Goal: Task Accomplishment & Management: Manage account settings

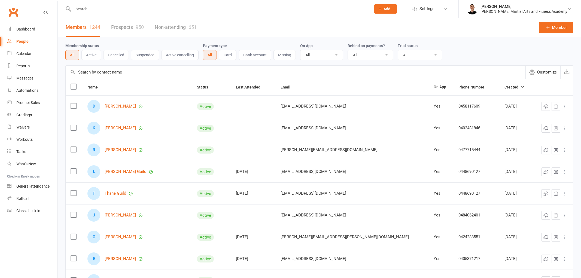
select select "100"
click at [27, 152] on count-badge "49" at bounding box center [31, 152] width 9 height 4
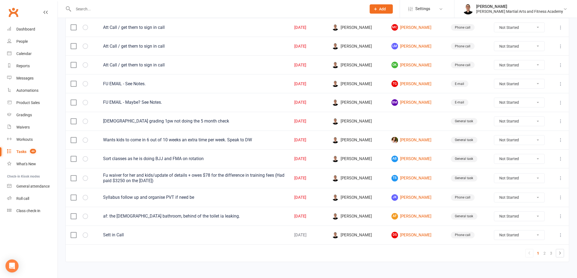
scroll to position [339, 0]
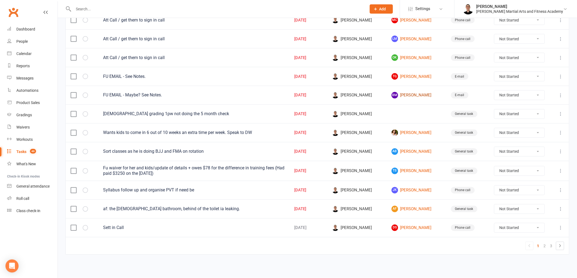
click at [412, 95] on link "[PERSON_NAME]" at bounding box center [416, 95] width 50 height 7
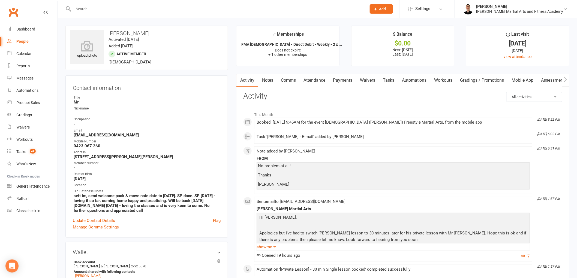
click at [386, 78] on link "Tasks" at bounding box center [388, 80] width 19 height 13
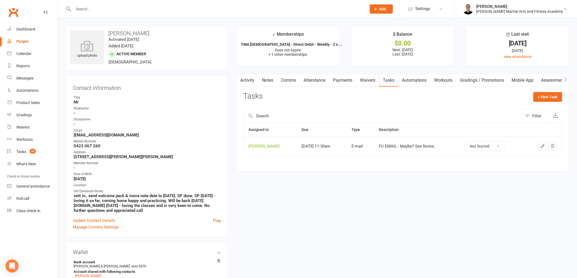
click at [489, 143] on select "Not Started In Progress Waiting Complete" at bounding box center [484, 146] width 40 height 9
click at [469, 142] on select "Not Started In Progress Waiting Complete" at bounding box center [484, 146] width 40 height 9
select select "unstarted"
click at [29, 150] on count-badge "49" at bounding box center [31, 152] width 9 height 4
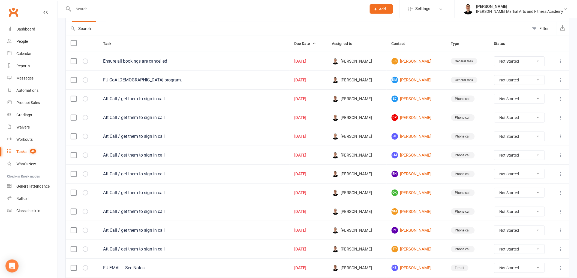
scroll to position [60, 0]
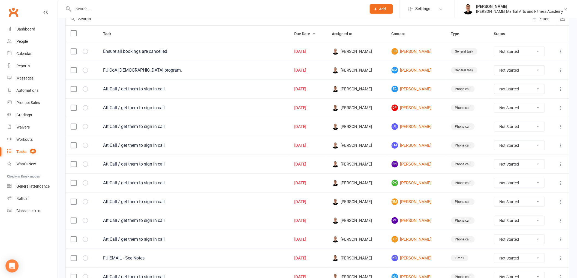
click at [520, 108] on select "Not Started In Progress Waiting Complete" at bounding box center [519, 107] width 50 height 9
click at [497, 104] on select "Not Started In Progress Waiting Complete" at bounding box center [519, 107] width 50 height 9
select select "unstarted"
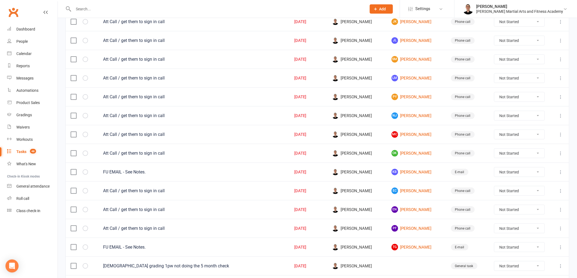
scroll to position [181, 0]
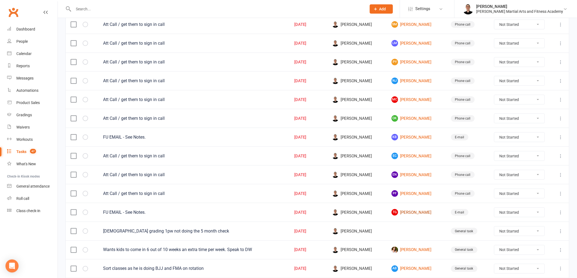
click at [406, 215] on link "TG [PERSON_NAME]" at bounding box center [416, 212] width 50 height 7
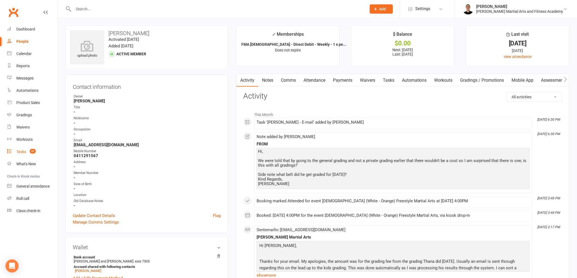
click at [29, 153] on count-badge "47" at bounding box center [31, 152] width 9 height 4
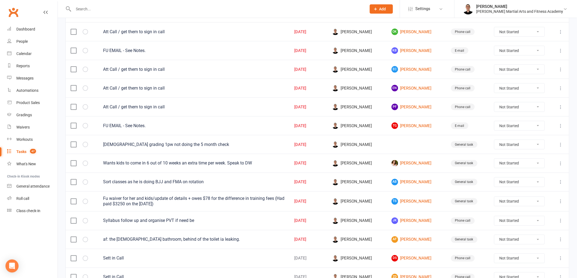
scroll to position [268, 0]
click at [410, 222] on link "JK [PERSON_NAME]" at bounding box center [416, 221] width 50 height 7
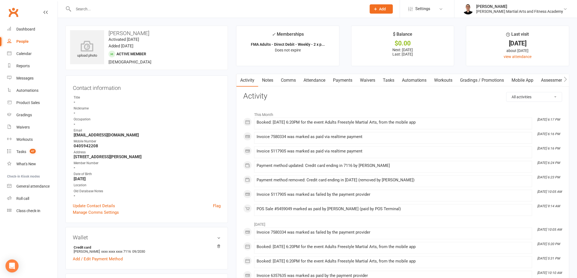
click at [268, 77] on link "Notes" at bounding box center [267, 80] width 19 height 13
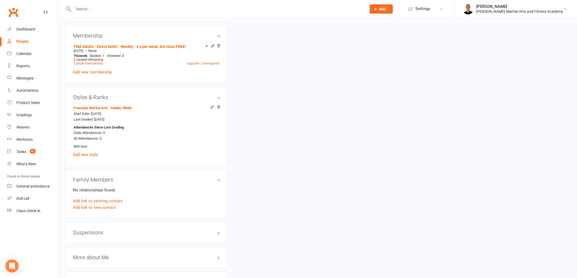
scroll to position [333, 0]
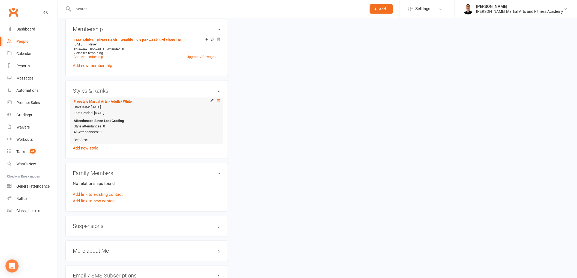
click at [219, 100] on icon at bounding box center [218, 100] width 3 height 3
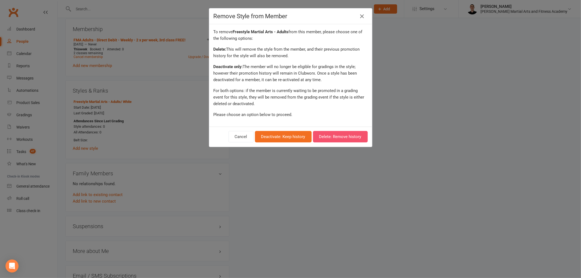
click at [337, 135] on button "Delete: Remove history" at bounding box center [340, 136] width 55 height 11
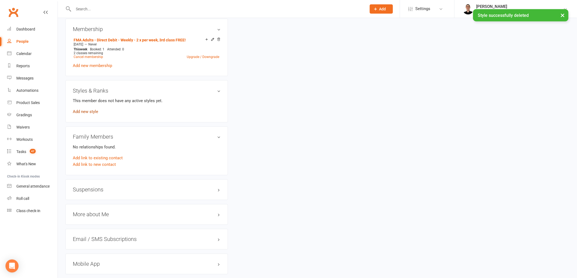
click at [87, 110] on link "Add new style" at bounding box center [85, 112] width 25 height 5
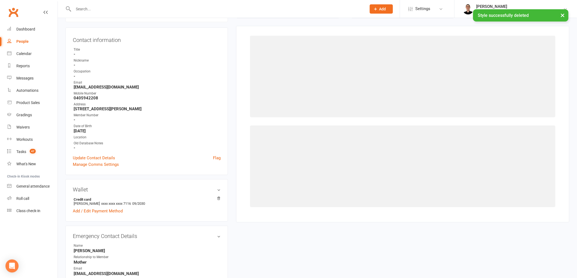
scroll to position [47, 0]
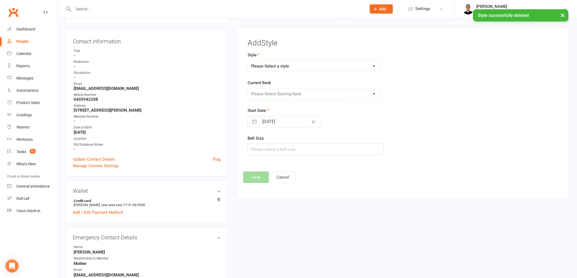
click at [305, 68] on select "Please Select a style [DEMOGRAPHIC_DATA] BJJ [DEMOGRAPHIC_DATA] - Freestyle Mar…" at bounding box center [314, 66] width 133 height 11
select select "2790"
click at [248, 61] on select "Please Select a style [DEMOGRAPHIC_DATA] BJJ [DEMOGRAPHIC_DATA] - Freestyle Mar…" at bounding box center [314, 66] width 133 height 11
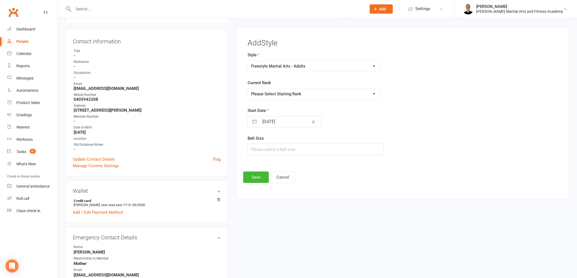
click at [291, 90] on select "Please Select Starting Rank White Probation Yellow Yellow Probation Orange Oran…" at bounding box center [314, 94] width 133 height 11
select select "29438"
click at [248, 89] on select "Please Select Starting Rank White Probation Yellow Yellow Probation Orange Oran…" at bounding box center [314, 94] width 133 height 11
select select "6"
select select "2025"
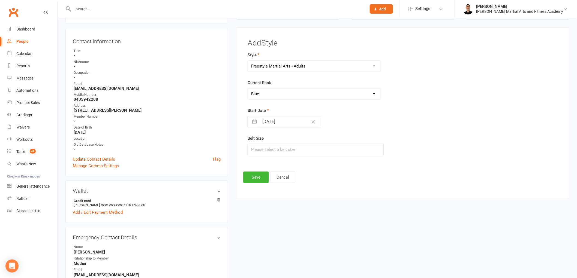
select select "7"
select select "2025"
select select "8"
select select "2025"
click at [273, 125] on input "[DATE]" at bounding box center [289, 121] width 61 height 11
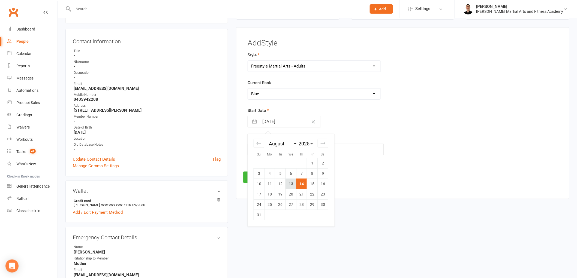
click at [293, 183] on td "13" at bounding box center [290, 184] width 11 height 10
type input "[DATE]"
click at [274, 150] on input "text" at bounding box center [315, 149] width 136 height 11
click at [254, 180] on button "Save" at bounding box center [256, 177] width 26 height 11
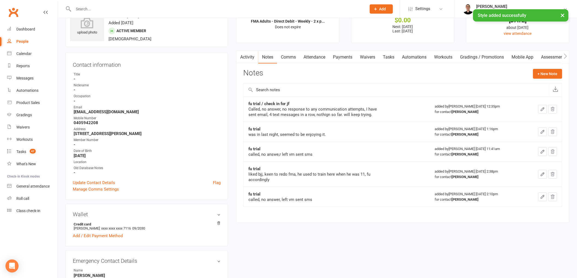
scroll to position [0, 0]
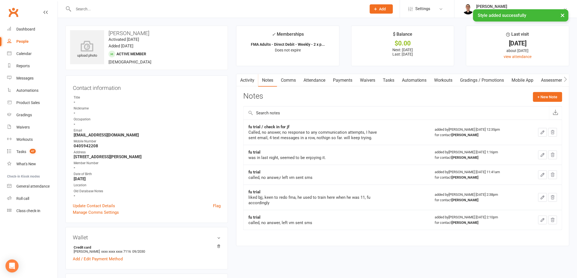
click at [393, 83] on link "Tasks" at bounding box center [388, 80] width 19 height 13
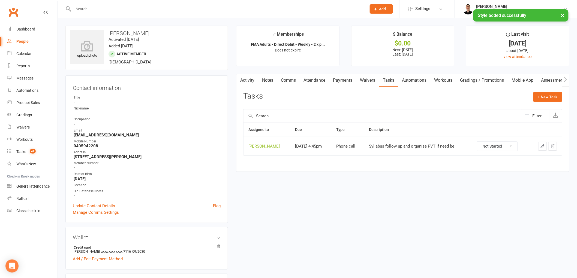
click at [489, 148] on select "Not Started In Progress Waiting Complete" at bounding box center [497, 146] width 40 height 9
click at [480, 142] on select "Not Started In Progress Waiting Complete" at bounding box center [497, 146] width 40 height 9
select select "unstarted"
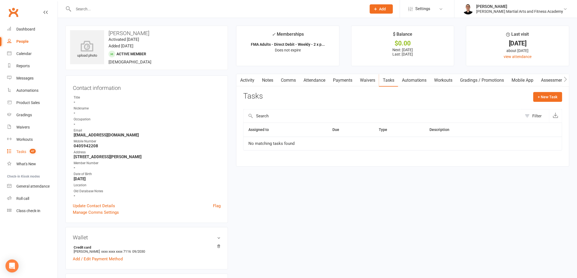
click at [32, 150] on span "47" at bounding box center [33, 151] width 6 height 5
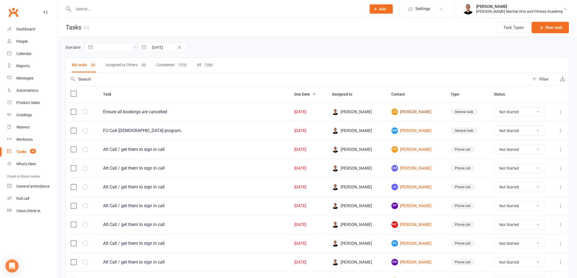
click at [412, 113] on link "JS [PERSON_NAME]" at bounding box center [416, 112] width 50 height 7
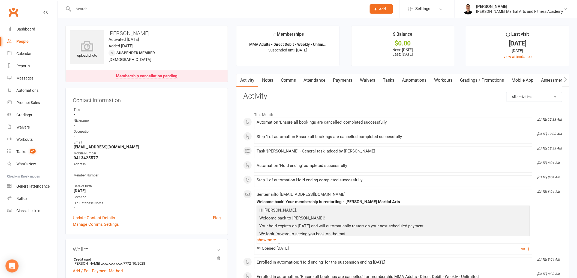
click at [310, 81] on link "Attendance" at bounding box center [313, 80] width 29 height 13
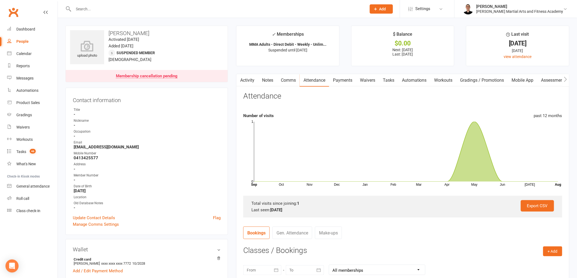
click at [388, 80] on link "Tasks" at bounding box center [388, 80] width 19 height 13
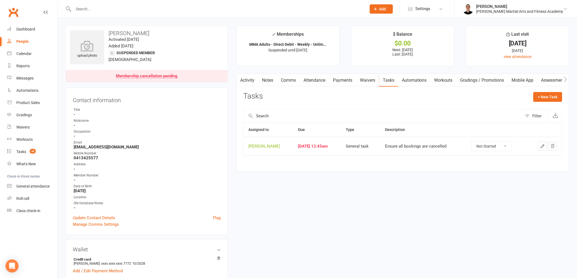
click at [484, 149] on select "Not Started In Progress Waiting Complete" at bounding box center [491, 146] width 40 height 9
click at [475, 142] on select "Not Started In Progress Waiting Complete" at bounding box center [491, 146] width 40 height 9
select select "unstarted"
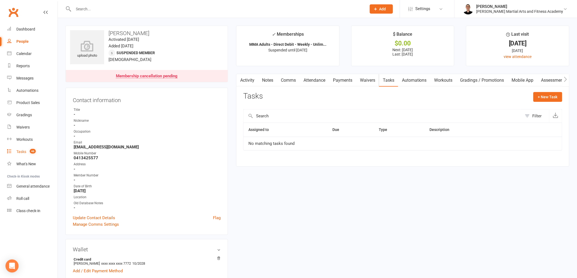
click at [26, 150] on div "Tasks" at bounding box center [21, 152] width 10 height 4
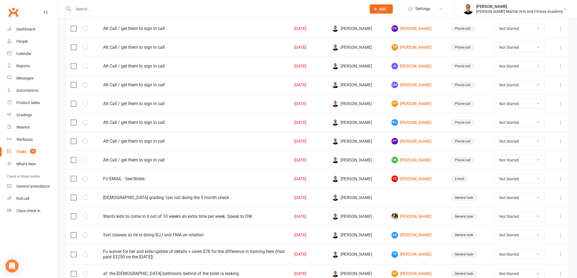
scroll to position [151, 0]
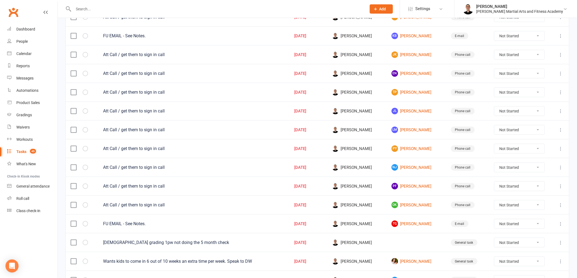
click at [559, 171] on button at bounding box center [560, 167] width 7 height 7
click at [538, 189] on link "Edit" at bounding box center [532, 190] width 54 height 11
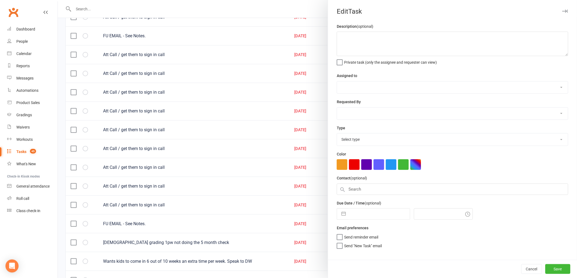
type textarea "Att Call / get them to sign in call"
select select "47660"
type input "[DATE]"
type input "10:00am"
select select "25277"
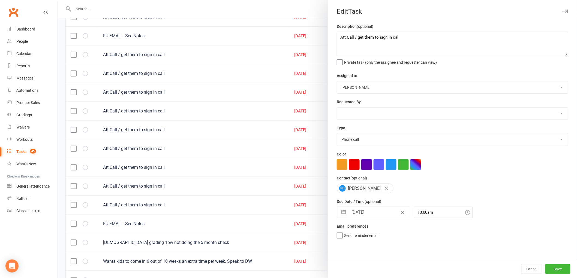
select select "6"
select select "2025"
select select "7"
select select "2025"
select select "8"
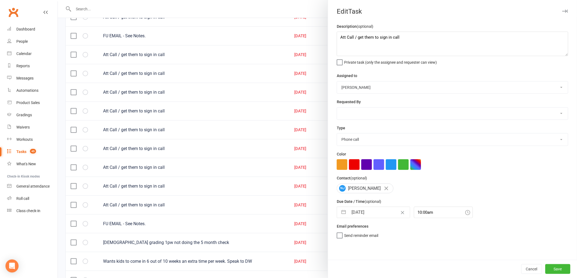
select select "2025"
click at [362, 211] on input "[DATE]" at bounding box center [378, 212] width 61 height 11
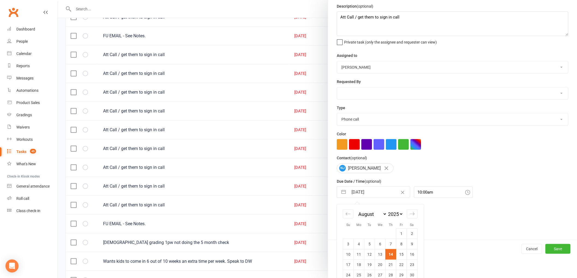
scroll to position [9, 0]
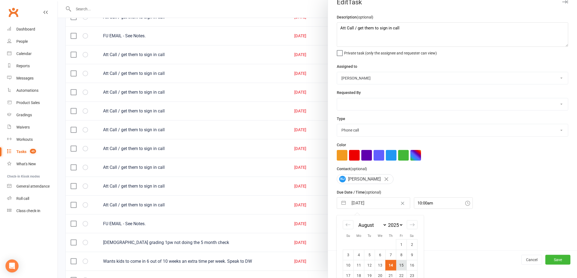
click at [397, 266] on td "15" at bounding box center [401, 265] width 11 height 10
type input "[DATE]"
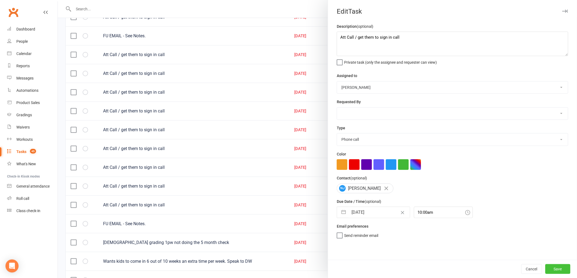
click at [562, 270] on button "Save" at bounding box center [557, 269] width 25 height 10
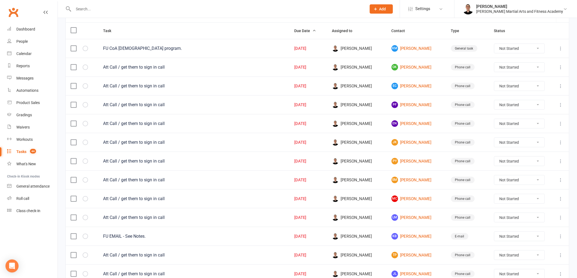
scroll to position [60, 0]
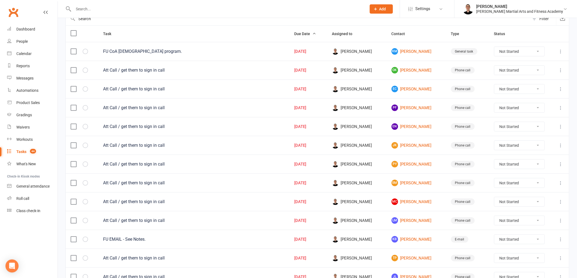
click at [562, 184] on icon at bounding box center [560, 182] width 5 height 5
click at [536, 205] on link "Edit" at bounding box center [532, 205] width 54 height 11
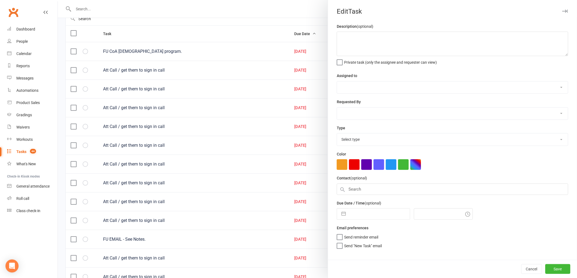
type textarea "Att Call / get them to sign in call"
select select "47660"
type input "[DATE]"
type input "10:00am"
select select "25277"
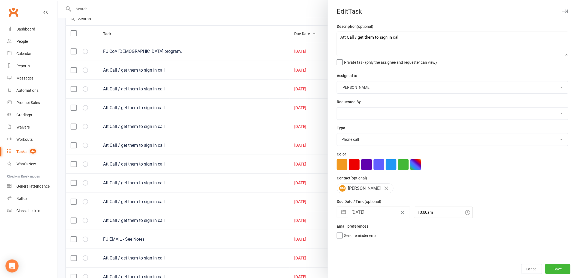
click at [359, 216] on input "[DATE]" at bounding box center [378, 212] width 61 height 11
select select "6"
select select "2025"
select select "7"
select select "2025"
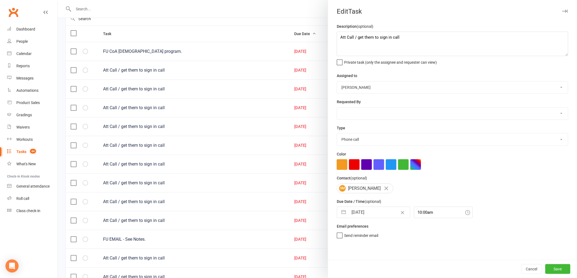
select select "8"
select select "2025"
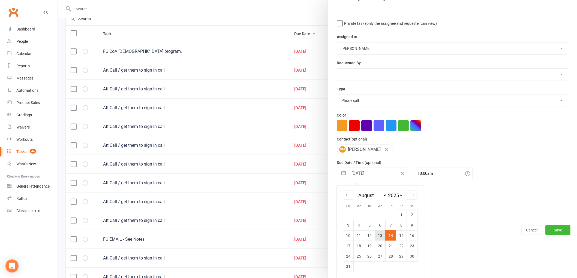
scroll to position [40, 0]
click at [397, 246] on td "22" at bounding box center [401, 246] width 11 height 10
type input "[DATE]"
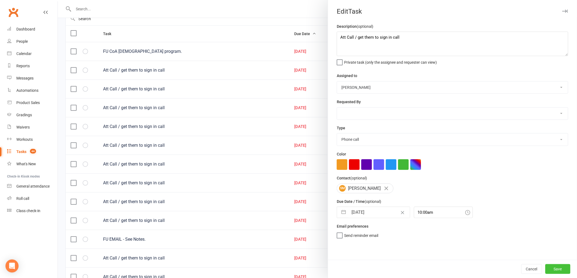
click at [555, 269] on button "Save" at bounding box center [557, 269] width 25 height 10
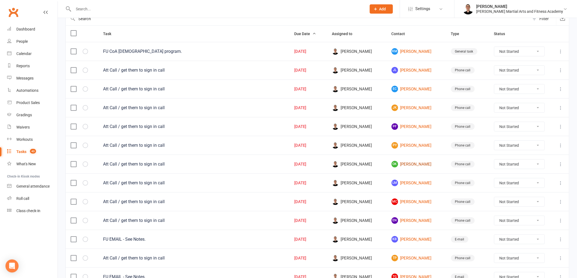
click at [413, 164] on link "OK [PERSON_NAME]" at bounding box center [416, 164] width 50 height 7
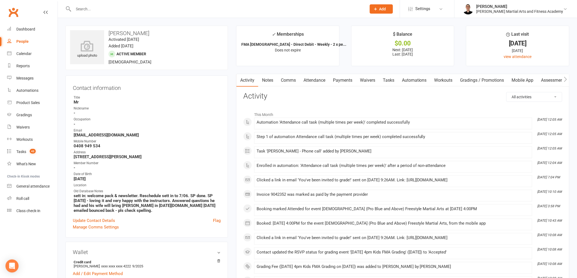
click at [317, 77] on link "Attendance" at bounding box center [313, 80] width 29 height 13
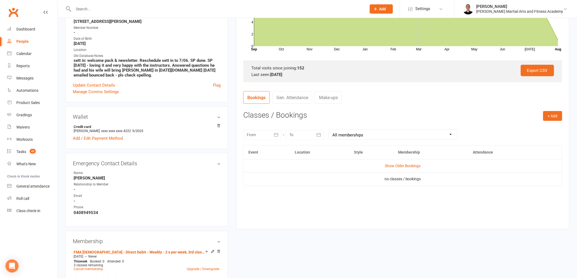
scroll to position [151, 0]
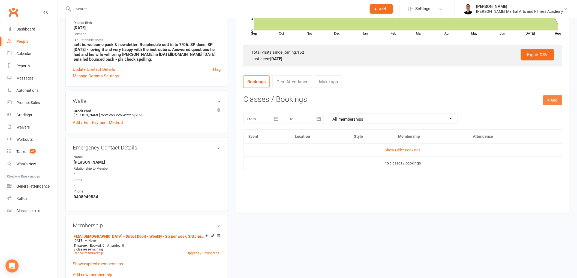
click at [553, 103] on button "+ Add" at bounding box center [552, 100] width 19 height 10
click at [525, 111] on link "Book Event" at bounding box center [535, 112] width 54 height 11
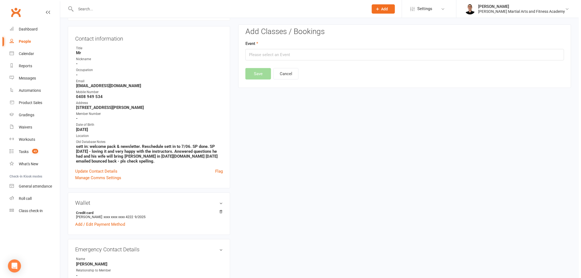
scroll to position [47, 0]
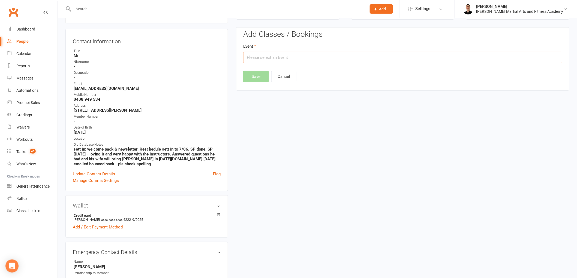
click at [352, 57] on input "text" at bounding box center [402, 57] width 319 height 11
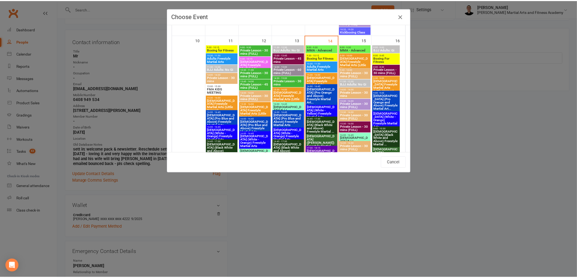
scroll to position [666, 0]
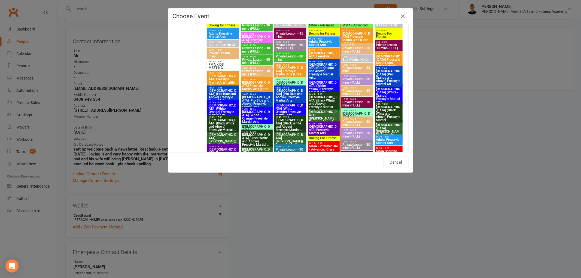
click at [224, 135] on span "[DEMOGRAPHIC_DATA] ([PERSON_NAME]) Freestyle Martial Arts" at bounding box center [223, 141] width 30 height 16
type input "[DEMOGRAPHIC_DATA] ([PERSON_NAME]) Freestyle Martial Arts - [DATE] 4:45:00 PM"
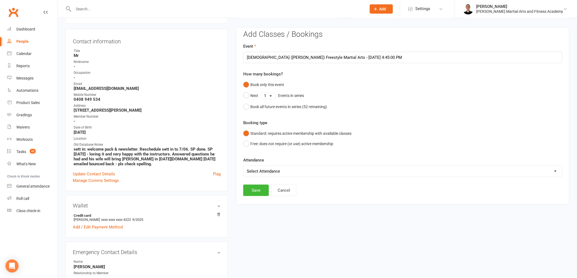
click at [261, 172] on select "Select Attendance Attended Absent" at bounding box center [402, 171] width 318 height 11
select select "0"
click at [243, 166] on select "Select Attendance Attended Absent" at bounding box center [402, 171] width 318 height 11
click at [255, 189] on button "Save" at bounding box center [256, 190] width 26 height 11
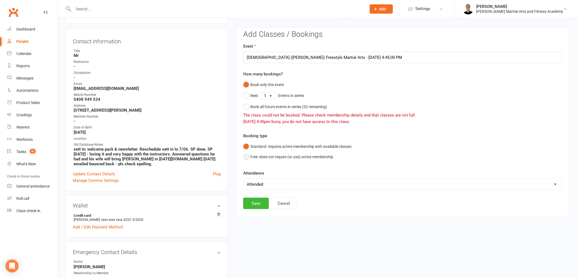
click at [259, 159] on button "Free: does not require (or use) active membership" at bounding box center [288, 157] width 90 height 10
click at [253, 200] on button "Save" at bounding box center [256, 203] width 26 height 11
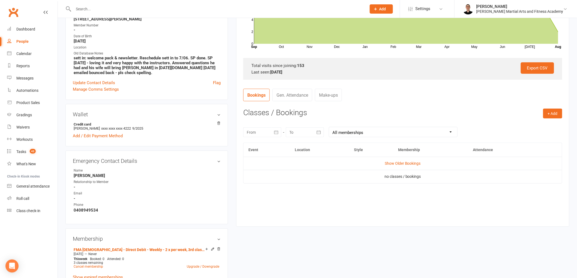
scroll to position [137, 0]
click at [402, 164] on link "Show Older Bookings" at bounding box center [402, 164] width 36 height 4
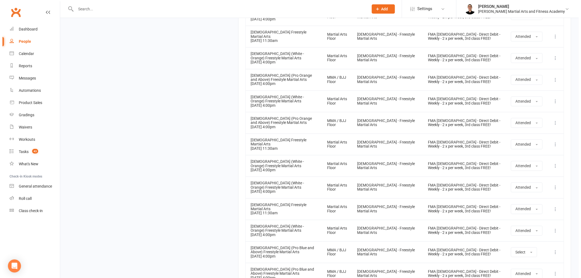
scroll to position [3416, 0]
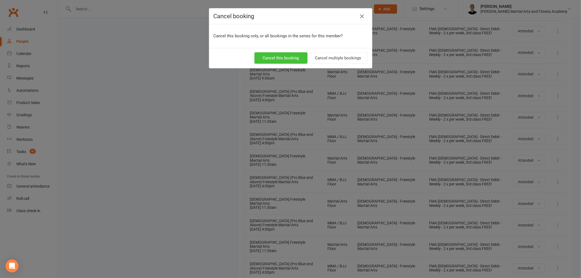
click at [279, 55] on button "Cancel this booking" at bounding box center [280, 57] width 53 height 11
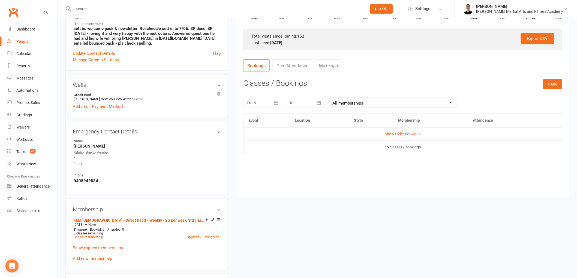
scroll to position [174, 0]
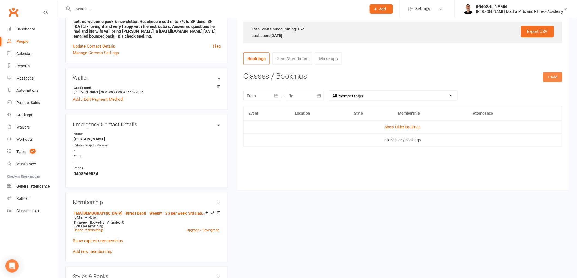
click at [549, 77] on button "+ Add" at bounding box center [552, 77] width 19 height 10
click at [522, 94] on link "Book Event" at bounding box center [535, 89] width 54 height 11
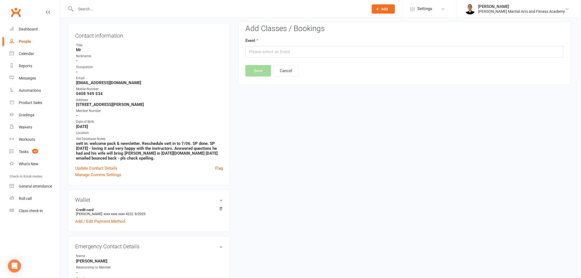
scroll to position [47, 0]
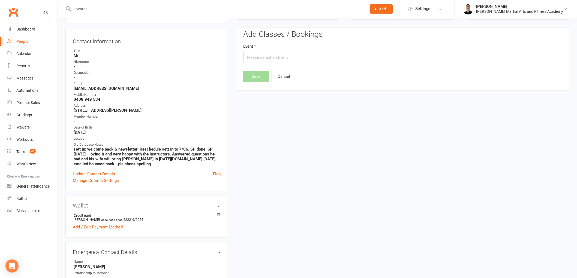
click at [327, 61] on input "text" at bounding box center [402, 57] width 319 height 11
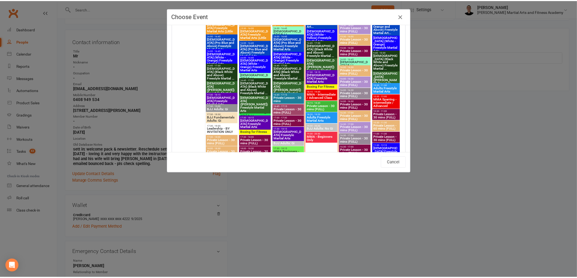
scroll to position [726, 0]
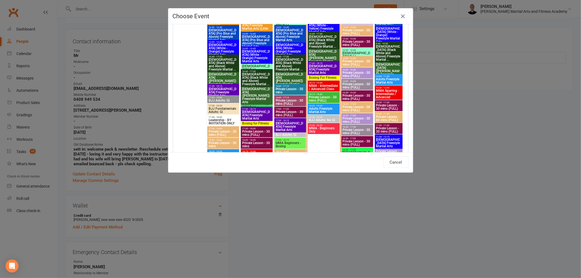
click at [223, 29] on span "[DEMOGRAPHIC_DATA] (Pro Blue and Above) Freestyle Martial Arts" at bounding box center [223, 35] width 30 height 13
type input "[DEMOGRAPHIC_DATA] (Pro Blue and Above) Freestyle Martial Arts - [DATE] 4:00:00…"
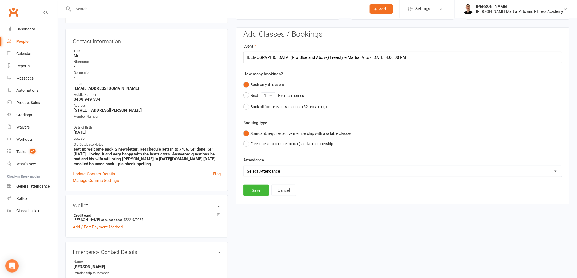
drag, startPoint x: 281, startPoint y: 173, endPoint x: 281, endPoint y: 176, distance: 3.0
click at [281, 174] on select "Select Attendance Attended Absent" at bounding box center [402, 171] width 318 height 11
select select "0"
click at [243, 166] on select "Select Attendance Attended Absent" at bounding box center [402, 171] width 318 height 11
click at [255, 192] on button "Save" at bounding box center [256, 190] width 26 height 11
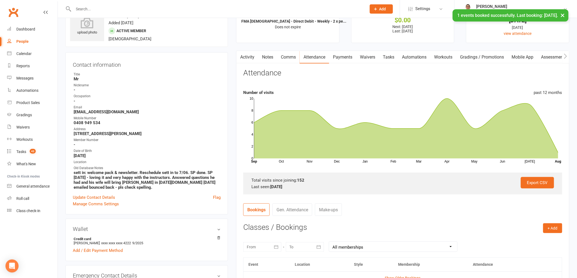
scroll to position [0, 0]
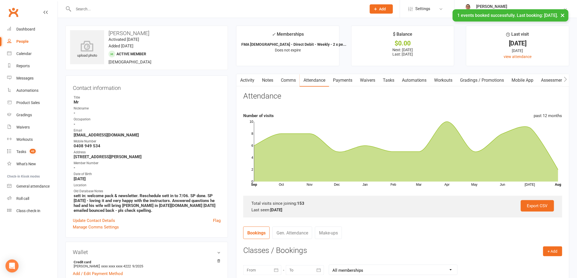
click at [385, 78] on link "Tasks" at bounding box center [388, 80] width 19 height 13
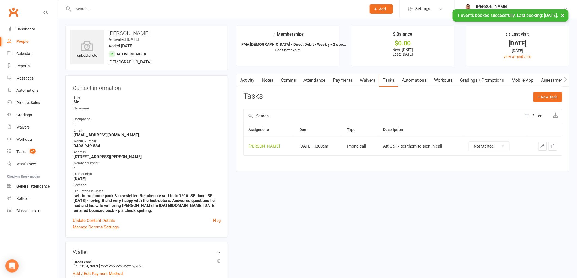
click at [486, 149] on select "Not Started In Progress Waiting Complete" at bounding box center [489, 146] width 40 height 9
click at [472, 142] on select "Not Started In Progress Waiting Complete" at bounding box center [489, 146] width 40 height 9
select select "unstarted"
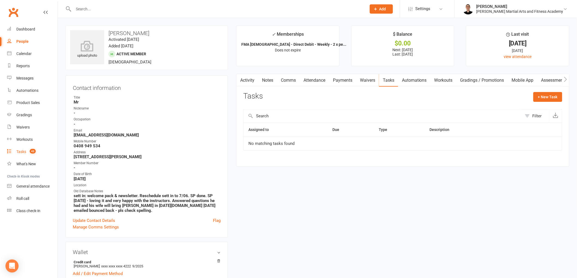
click at [31, 148] on link "Tasks 43" at bounding box center [32, 152] width 50 height 12
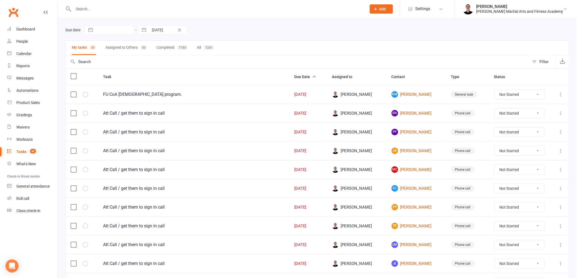
scroll to position [18, 0]
click at [407, 149] on link "[PERSON_NAME] [PERSON_NAME]" at bounding box center [416, 150] width 50 height 7
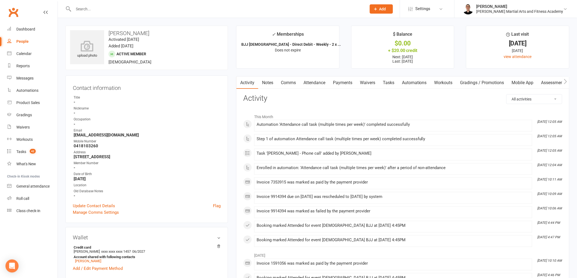
click at [391, 83] on link "Tasks" at bounding box center [388, 83] width 19 height 13
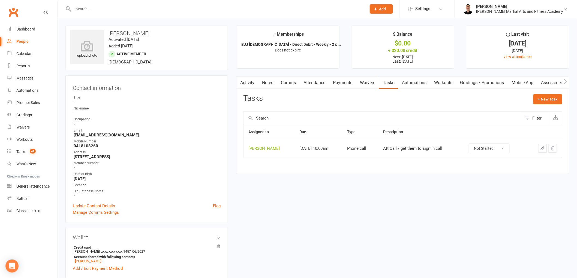
click at [544, 150] on icon "button" at bounding box center [542, 148] width 5 height 5
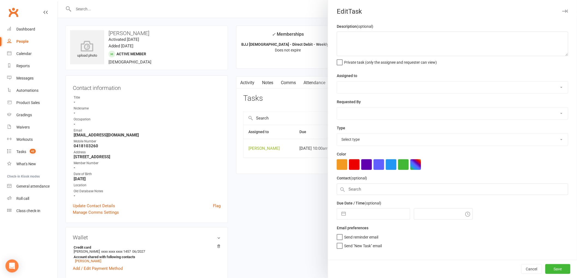
type textarea "Att Call / get them to sign in call"
select select "47660"
type input "[DATE]"
type input "10:00am"
select select "25277"
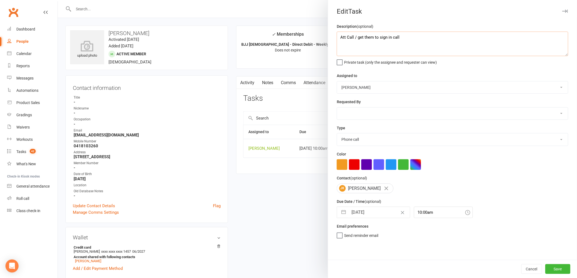
drag, startPoint x: 419, startPoint y: 37, endPoint x: 337, endPoint y: 29, distance: 82.4
click at [337, 29] on div "Description (optional) Att Call / get them to sign in call Private task (only t…" at bounding box center [452, 44] width 231 height 42
type textarea "FU teens BJJ and progress towards adults"
select select "6"
select select "2025"
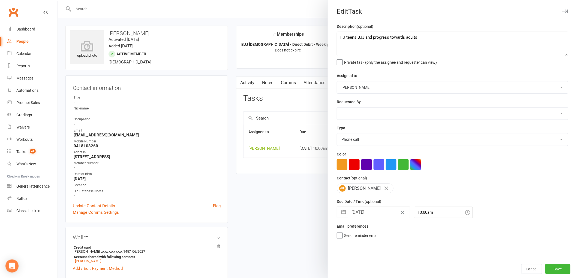
select select "7"
select select "2025"
select select "8"
select select "2025"
click at [371, 212] on input "[DATE]" at bounding box center [378, 212] width 61 height 11
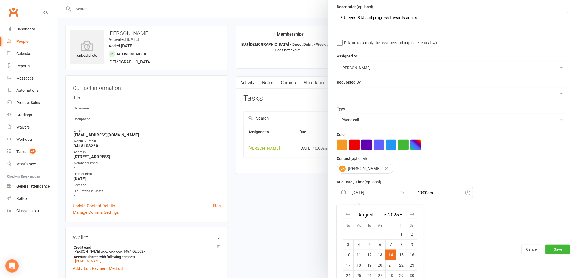
scroll to position [40, 0]
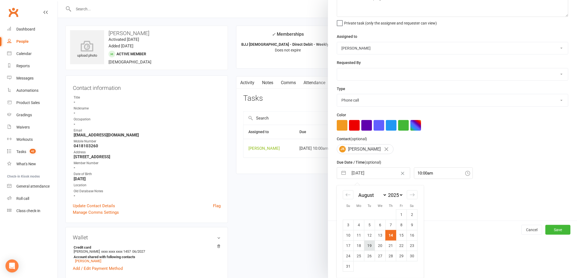
click at [368, 249] on td "19" at bounding box center [369, 246] width 11 height 10
type input "[DATE]"
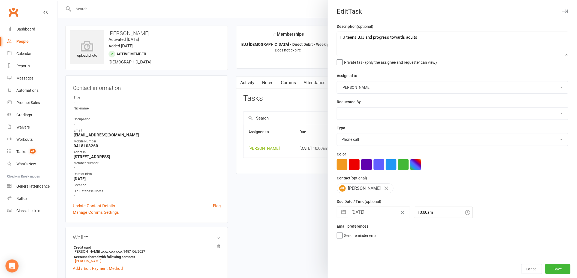
scroll to position [0, 0]
click at [555, 272] on button "Save" at bounding box center [557, 269] width 25 height 10
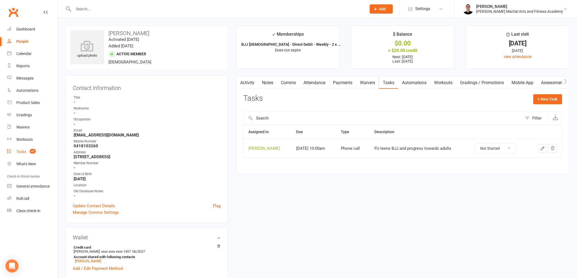
click at [25, 154] on link "Tasks 41" at bounding box center [32, 152] width 50 height 12
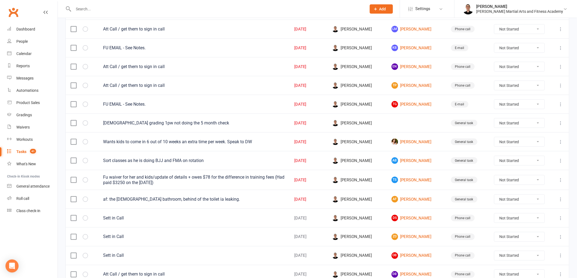
scroll to position [339, 0]
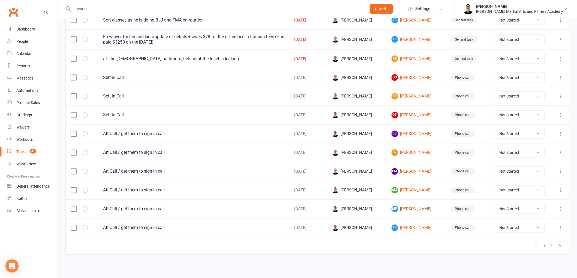
click at [408, 209] on link "MP [PERSON_NAME]" at bounding box center [416, 209] width 50 height 7
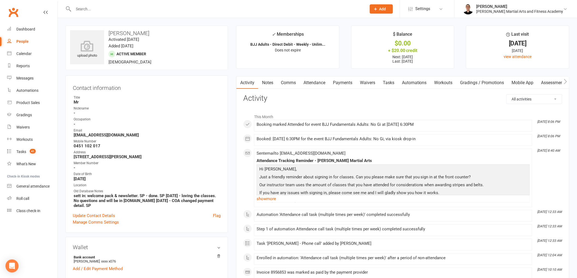
click at [396, 87] on link "Tasks" at bounding box center [388, 83] width 19 height 13
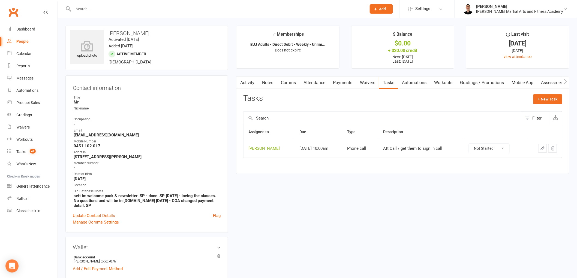
click at [508, 149] on select "Not Started In Progress Waiting Complete" at bounding box center [489, 148] width 40 height 9
click at [472, 144] on select "Not Started In Progress Waiting Complete" at bounding box center [489, 148] width 40 height 9
select select "unstarted"
click at [35, 153] on count-badge "41" at bounding box center [31, 152] width 9 height 4
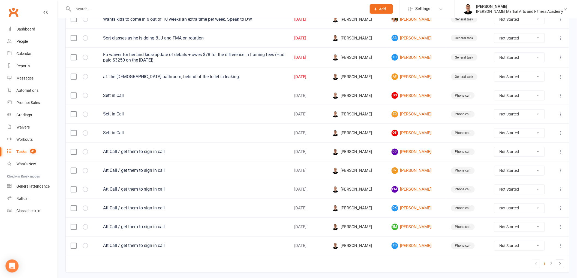
scroll to position [339, 0]
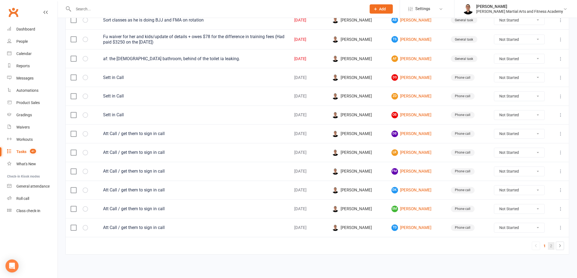
click at [549, 244] on link "2" at bounding box center [551, 247] width 7 height 8
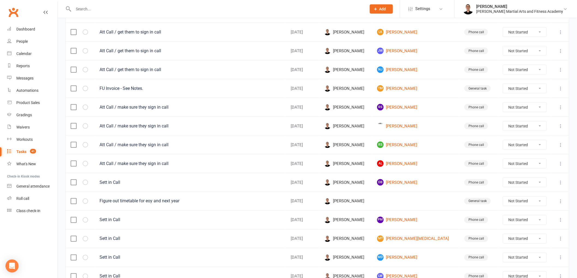
scroll to position [228, 0]
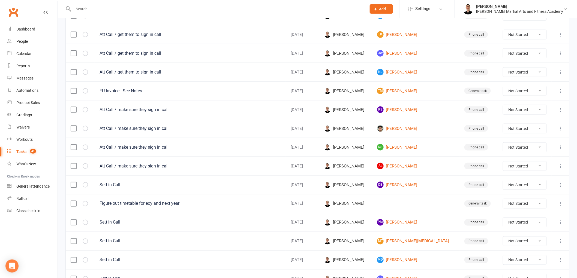
click at [559, 206] on icon at bounding box center [560, 203] width 5 height 5
click at [532, 228] on link "Edit" at bounding box center [532, 227] width 54 height 11
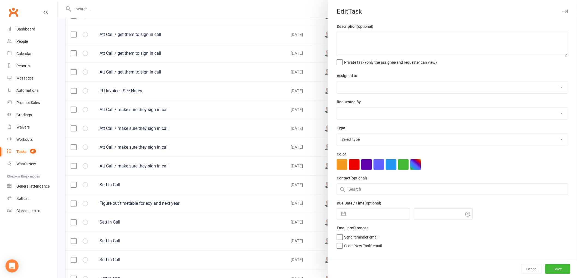
type textarea "Figure out timetable for eoy and next year"
select select "47660"
type input "[DATE]"
type input "3:00pm"
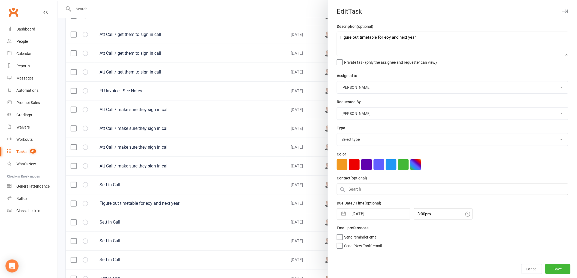
select select "25648"
select select "6"
select select "2025"
select select "7"
select select "2025"
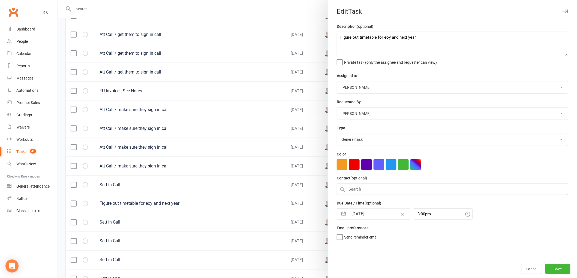
select select "8"
select select "2025"
click at [362, 212] on input "[DATE]" at bounding box center [378, 214] width 61 height 11
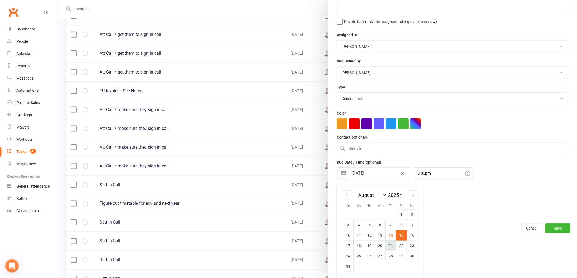
click at [388, 244] on td "21" at bounding box center [390, 246] width 11 height 10
type input "[DATE]"
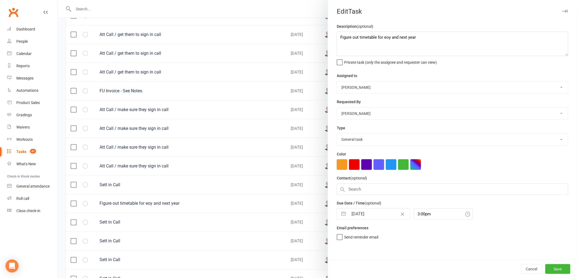
scroll to position [0, 0]
click at [558, 271] on button "Save" at bounding box center [557, 269] width 25 height 10
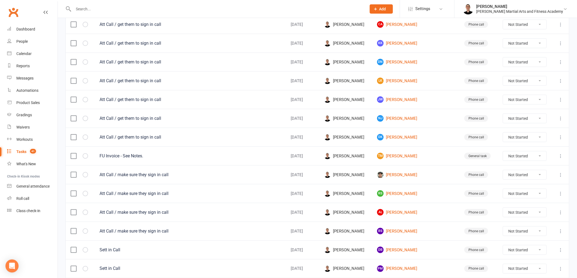
scroll to position [137, 0]
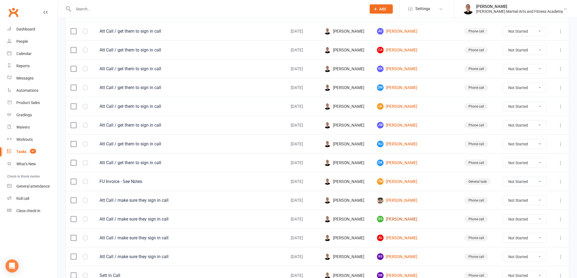
click at [408, 218] on link "RS [PERSON_NAME]" at bounding box center [415, 219] width 77 height 7
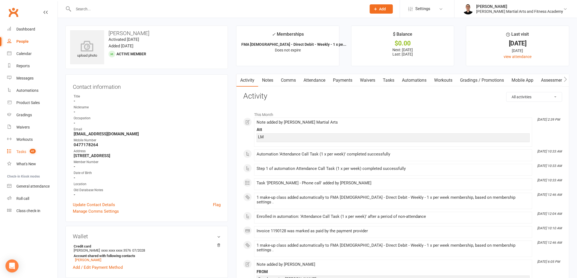
click at [34, 148] on link "Tasks 41" at bounding box center [32, 152] width 50 height 12
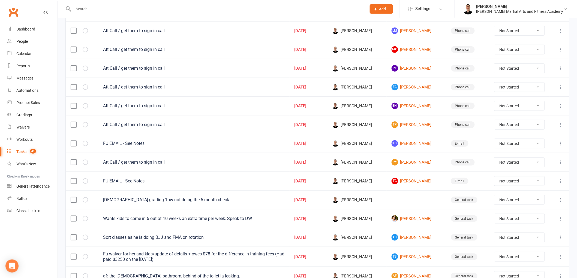
scroll to position [121, 0]
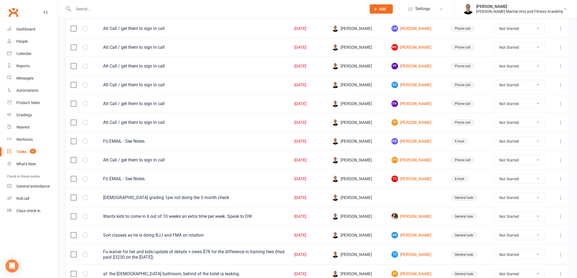
click at [559, 124] on icon at bounding box center [560, 122] width 5 height 5
click at [522, 146] on link "Edit" at bounding box center [532, 145] width 54 height 11
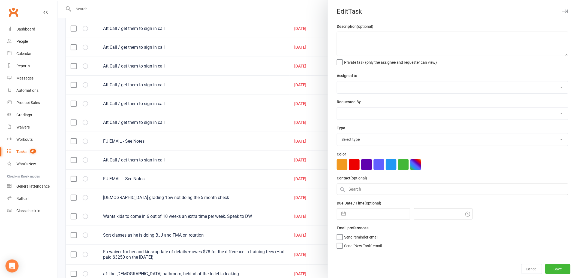
type textarea "Att Call / get them to sign in call"
select select "47660"
type input "[DATE]"
type input "10:00am"
select select "25277"
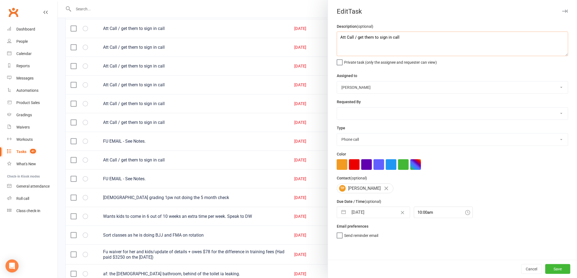
click at [431, 43] on textarea "Att Call / get them to sign in call" at bounding box center [452, 44] width 231 height 25
type textarea "Att Call / get them to sign in call + Delilah"
click at [365, 209] on input "[DATE]" at bounding box center [378, 212] width 61 height 11
select select "6"
select select "2025"
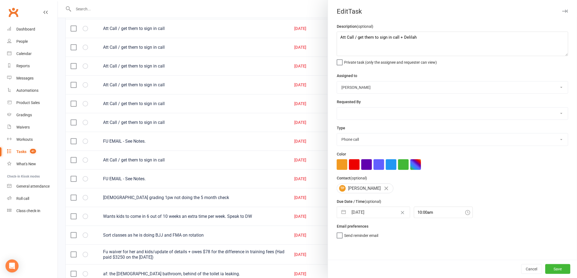
select select "7"
select select "2025"
select select "8"
select select "2025"
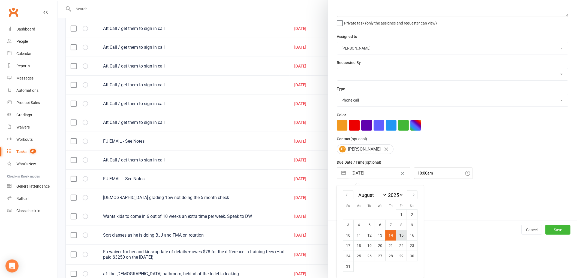
click at [399, 235] on td "15" at bounding box center [401, 235] width 11 height 10
type input "[DATE]"
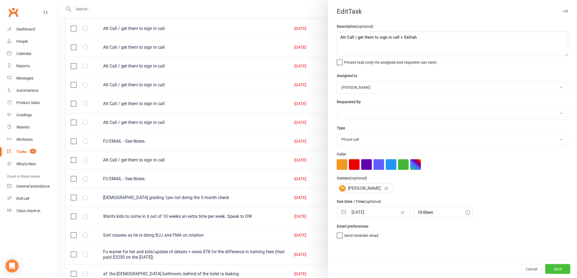
click at [552, 269] on button "Save" at bounding box center [557, 269] width 25 height 10
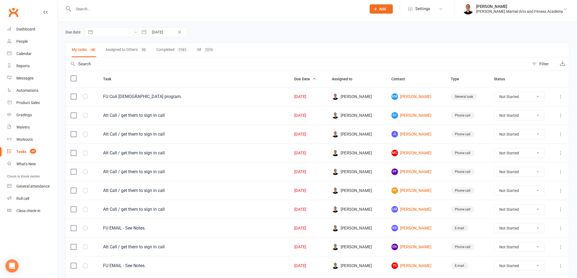
scroll to position [30, 0]
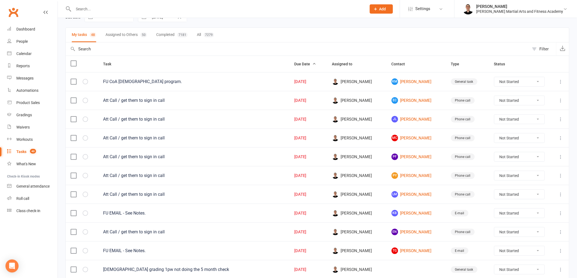
click at [560, 102] on icon at bounding box center [560, 100] width 5 height 5
click at [544, 118] on link "Edit" at bounding box center [532, 122] width 54 height 11
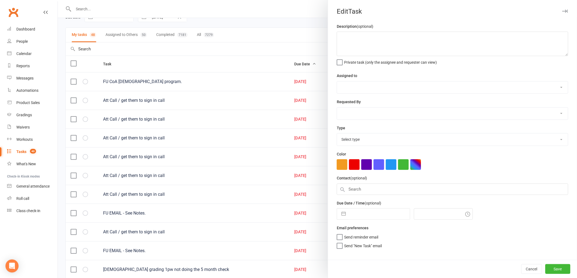
type textarea "Att Call / get them to sign in call"
select select "47660"
type input "[DATE]"
type input "10:00am"
select select "25277"
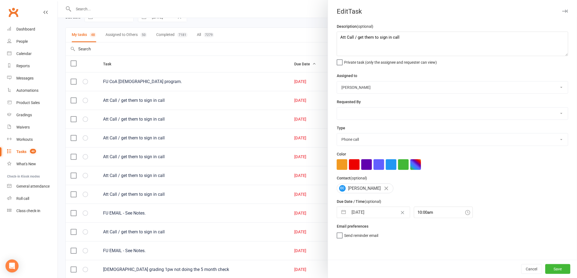
click at [371, 213] on input "[DATE]" at bounding box center [378, 212] width 61 height 11
select select "6"
select select "2025"
select select "7"
select select "2025"
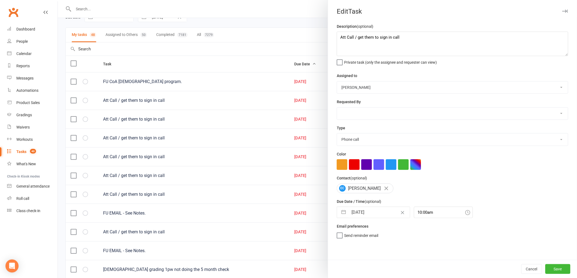
select select "8"
select select "2025"
click at [399, 276] on td "15" at bounding box center [401, 274] width 11 height 10
type input "[DATE]"
click at [554, 270] on button "Save" at bounding box center [557, 269] width 25 height 10
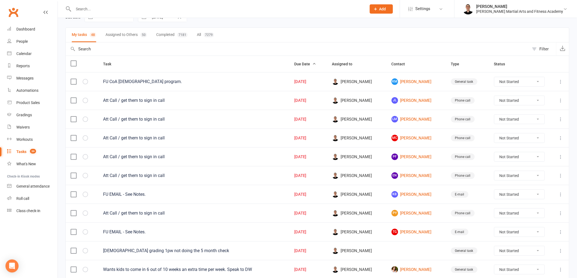
click at [559, 101] on icon at bounding box center [560, 100] width 5 height 5
click at [546, 122] on link "Edit" at bounding box center [532, 122] width 54 height 11
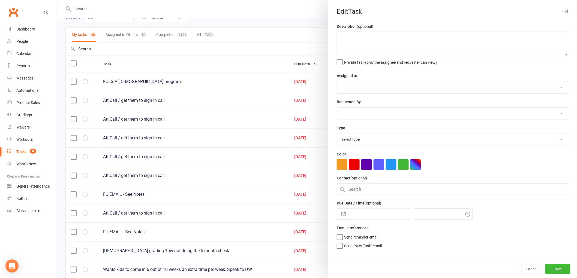
type textarea "Att Call / get them to sign in call"
select select "47660"
type input "[DATE]"
type input "10:00am"
select select "25277"
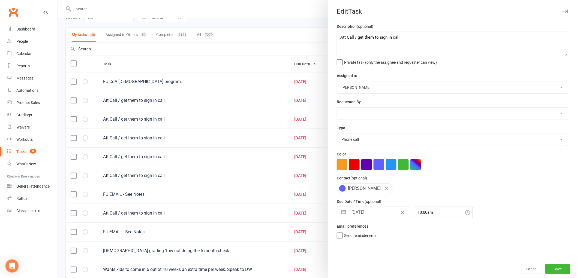
click at [364, 209] on input "[DATE]" at bounding box center [378, 212] width 61 height 11
select select "6"
select select "2025"
select select "7"
select select "2025"
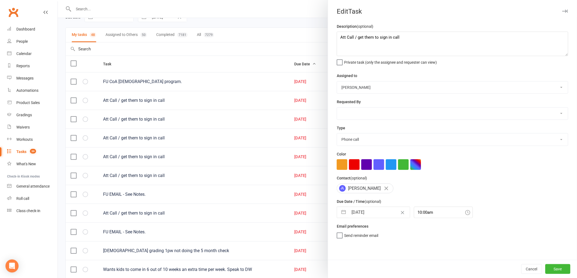
select select "8"
select select "2025"
click at [396, 276] on td "15" at bounding box center [401, 274] width 11 height 10
type input "[DATE]"
click at [551, 266] on button "Save" at bounding box center [557, 269] width 25 height 10
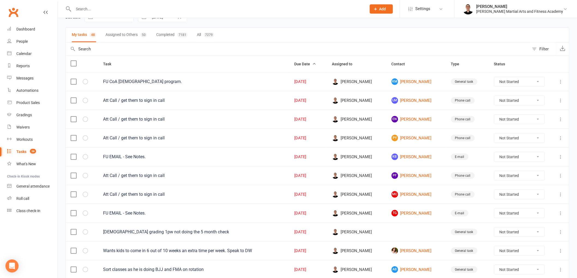
click at [560, 118] on icon at bounding box center [560, 119] width 5 height 5
click at [539, 143] on link "Edit" at bounding box center [532, 141] width 54 height 11
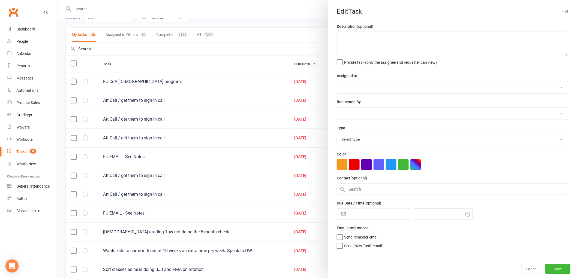
type textarea "Att Call / get them to sign in call"
select select "47660"
type input "[DATE]"
type input "10:00am"
select select "25277"
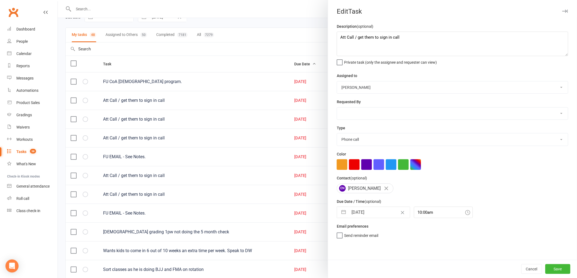
click at [364, 213] on input "[DATE]" at bounding box center [378, 212] width 61 height 11
select select "6"
select select "2025"
select select "7"
select select "2025"
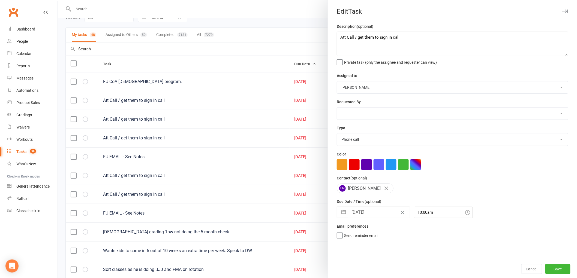
select select "8"
select select "2025"
click at [398, 273] on td "15" at bounding box center [401, 274] width 11 height 10
type input "[DATE]"
click at [550, 270] on button "Save" at bounding box center [557, 269] width 25 height 10
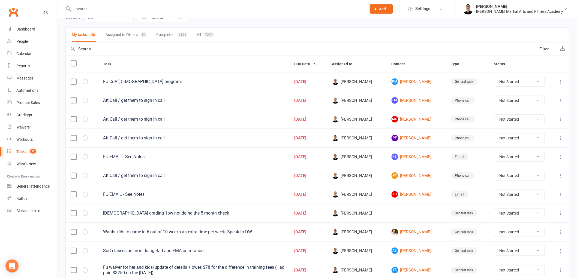
click at [559, 122] on icon at bounding box center [560, 119] width 5 height 5
click at [539, 140] on link "Edit" at bounding box center [532, 141] width 54 height 11
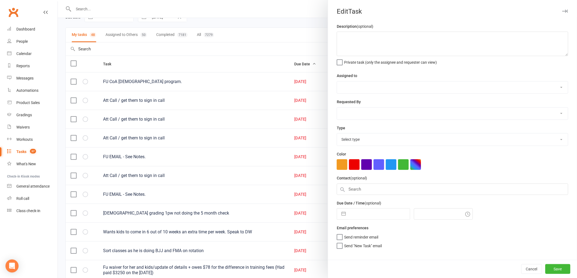
type textarea "Att Call / get them to sign in call"
select select "47660"
type input "[DATE]"
type input "10:00am"
select select "25277"
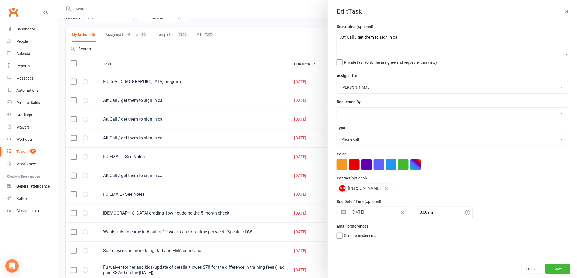
click at [374, 212] on input "[DATE]" at bounding box center [378, 212] width 61 height 11
select select "6"
select select "2025"
select select "7"
select select "2025"
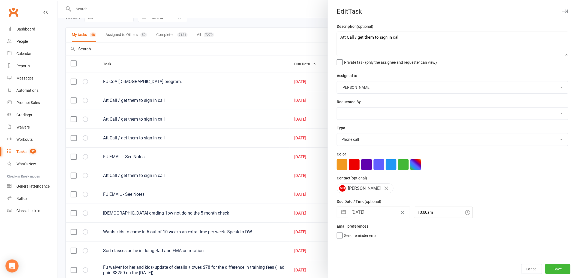
select select "8"
select select "2025"
click at [401, 273] on td "15" at bounding box center [401, 274] width 11 height 10
type input "[DATE]"
click at [557, 268] on button "Save" at bounding box center [557, 269] width 25 height 10
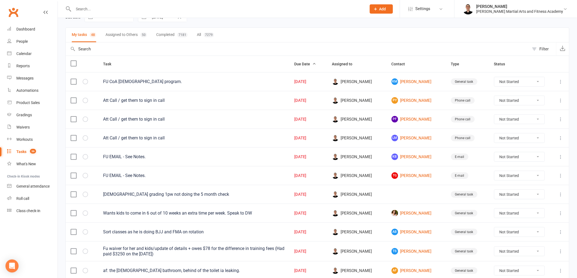
click at [559, 119] on icon at bounding box center [560, 119] width 5 height 5
click at [534, 144] on link "Edit" at bounding box center [532, 141] width 54 height 11
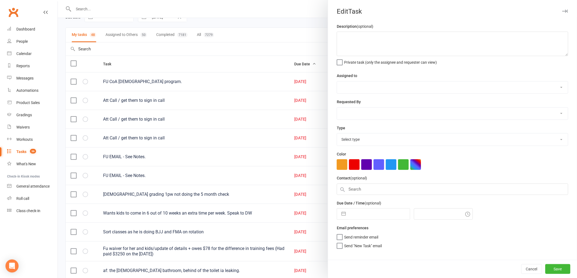
type textarea "Att Call / get them to sign in call"
select select "47660"
type input "[DATE]"
type input "10:00am"
select select "25277"
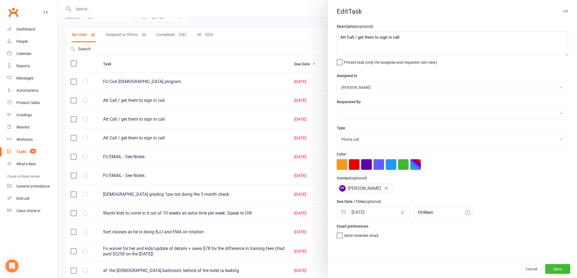
click at [374, 215] on input "[DATE]" at bounding box center [378, 212] width 61 height 11
select select "6"
select select "2025"
select select "7"
select select "2025"
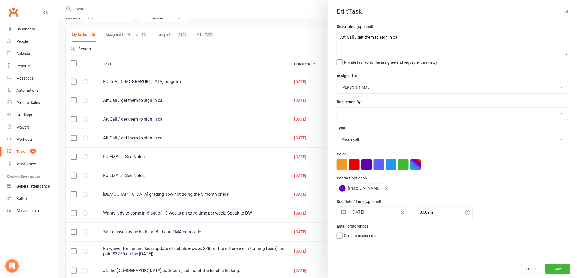
select select "8"
select select "2025"
click at [398, 276] on td "15" at bounding box center [401, 274] width 11 height 10
type input "[DATE]"
click at [545, 270] on button "Save" at bounding box center [557, 269] width 25 height 10
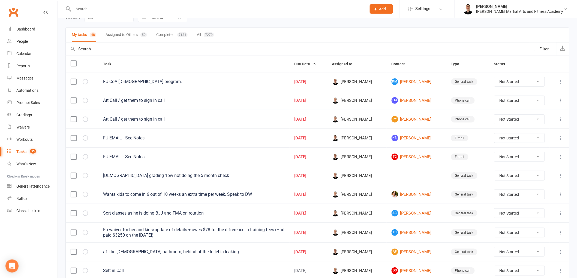
click at [561, 102] on icon at bounding box center [560, 100] width 5 height 5
click at [535, 124] on link "Edit" at bounding box center [532, 122] width 54 height 11
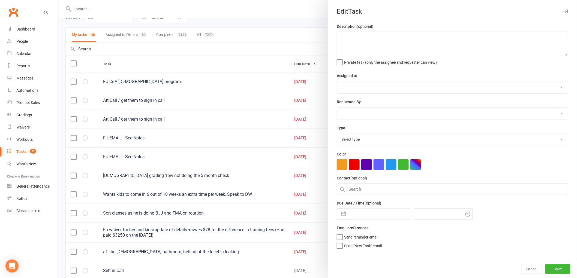
type textarea "Att Call / get them to sign in call"
select select "47660"
type input "[DATE]"
type input "10:00am"
select select "25277"
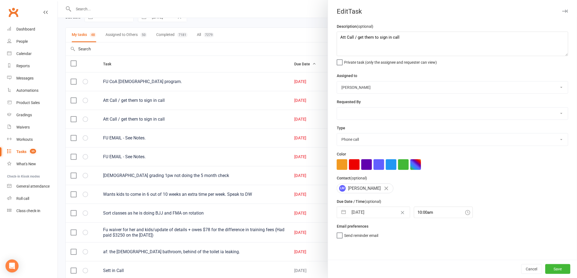
click at [374, 212] on input "[DATE]" at bounding box center [378, 212] width 61 height 11
select select "6"
select select "2025"
select select "7"
select select "2025"
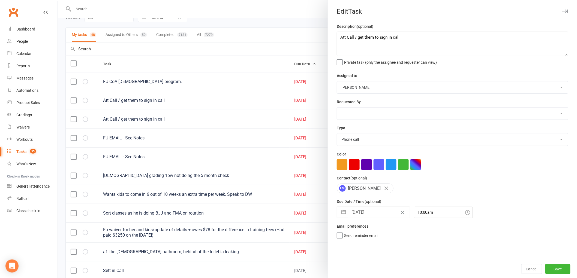
select select "8"
select select "2025"
click at [400, 273] on td "15" at bounding box center [401, 274] width 11 height 10
type input "[DATE]"
click at [552, 269] on button "Save" at bounding box center [557, 269] width 25 height 10
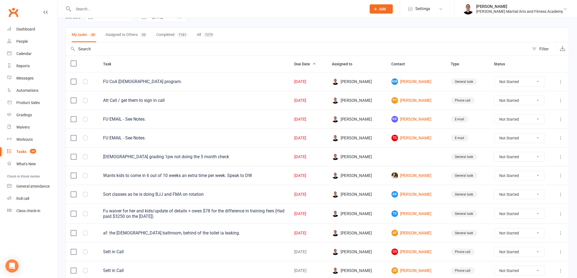
click at [562, 98] on button at bounding box center [560, 100] width 7 height 7
click at [538, 123] on link "Edit" at bounding box center [532, 122] width 54 height 11
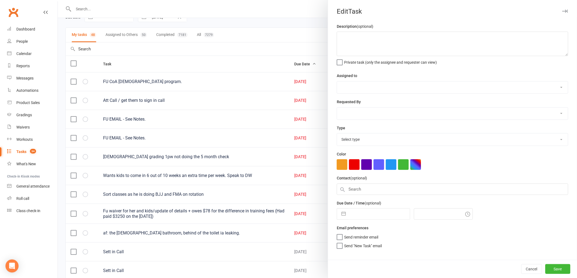
type textarea "Att Call / get them to sign in call"
select select "47660"
type input "[DATE]"
type input "10:00am"
select select "25277"
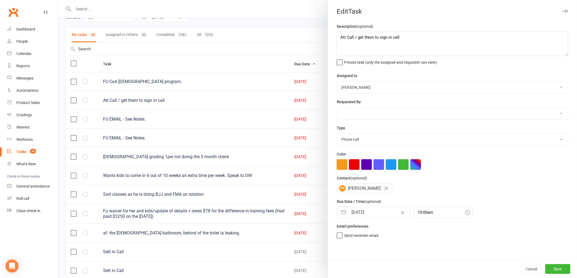
click at [372, 214] on input "[DATE]" at bounding box center [378, 212] width 61 height 11
select select "6"
select select "2025"
select select "7"
select select "2025"
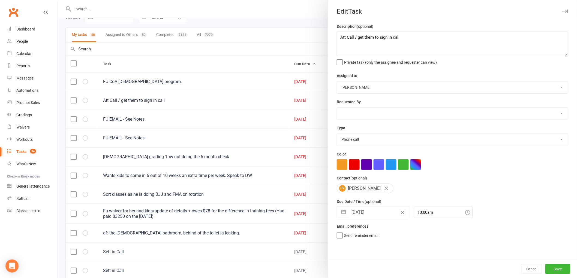
select select "8"
select select "2025"
click at [402, 274] on td "15" at bounding box center [401, 274] width 11 height 10
type input "[DATE]"
click at [554, 271] on button "Save" at bounding box center [557, 269] width 25 height 10
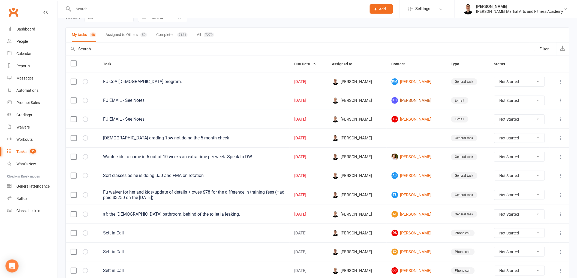
click at [406, 98] on link "KB [PERSON_NAME]" at bounding box center [416, 100] width 50 height 7
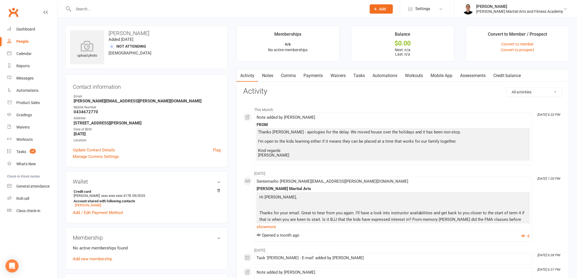
click at [361, 75] on link "Tasks" at bounding box center [358, 75] width 19 height 13
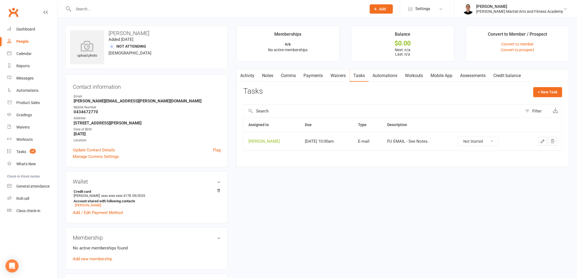
click at [540, 143] on icon "button" at bounding box center [542, 141] width 5 height 5
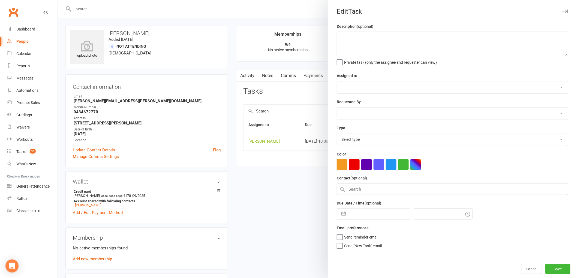
type textarea "FU EMAIL - See Notes."
select select "47660"
select select "47778"
type input "[DATE]"
type input "10:00am"
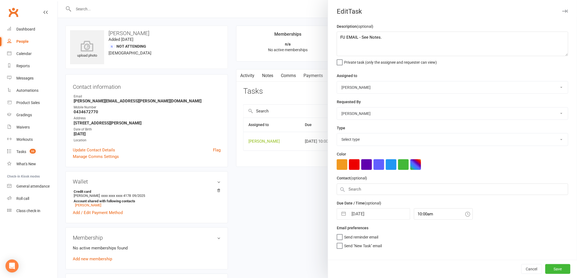
select select "25276"
click at [359, 215] on input "[DATE]" at bounding box center [378, 212] width 61 height 11
select select "6"
select select "2025"
select select "7"
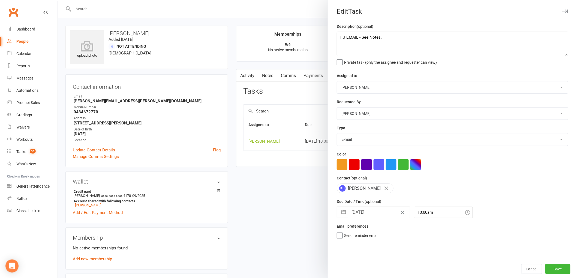
select select "2025"
select select "8"
select select "2025"
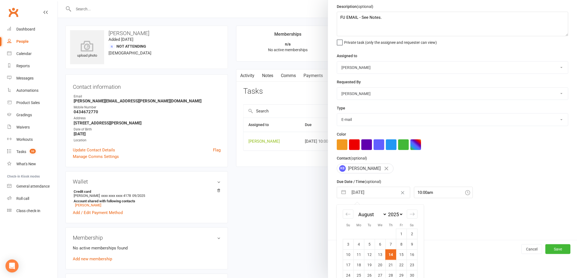
scroll to position [40, 0]
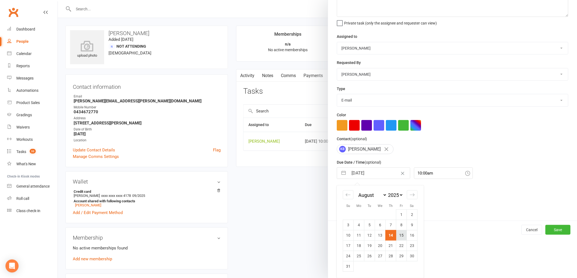
click at [397, 236] on td "15" at bounding box center [401, 235] width 11 height 10
type input "[DATE]"
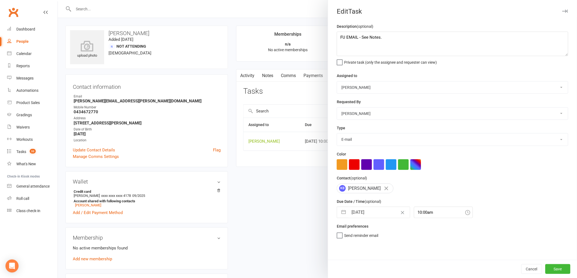
scroll to position [0, 0]
click at [554, 272] on button "Save" at bounding box center [557, 269] width 25 height 10
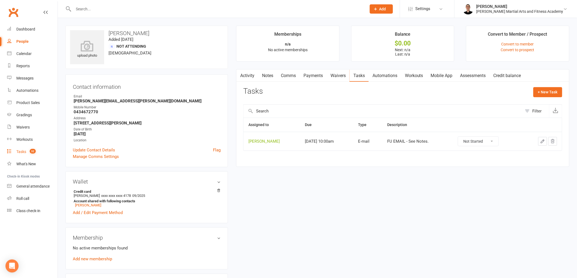
click at [26, 151] on link "Tasks 32" at bounding box center [32, 152] width 50 height 12
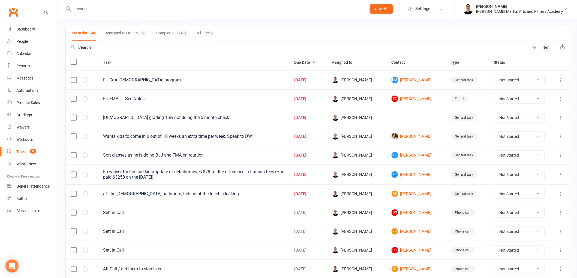
scroll to position [54, 0]
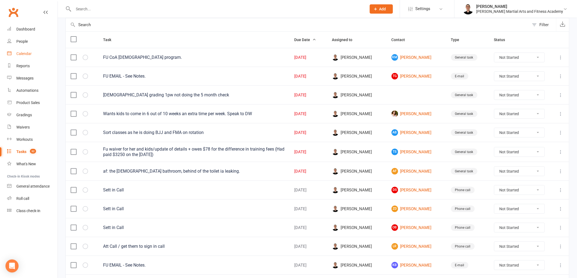
click at [28, 53] on div "Calendar" at bounding box center [23, 53] width 15 height 4
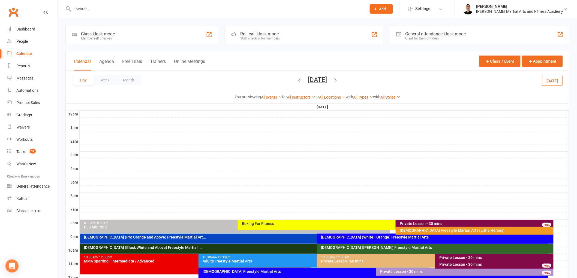
click at [327, 81] on button "[DATE]" at bounding box center [317, 80] width 19 height 8
click at [363, 144] on span "22" at bounding box center [365, 146] width 4 height 4
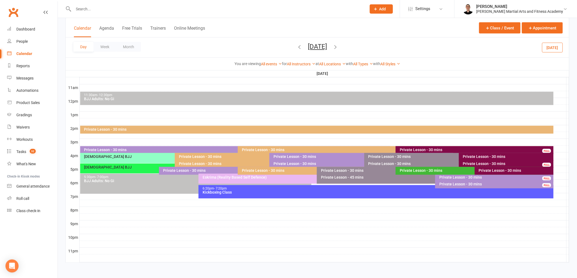
scroll to position [177, 0]
click at [474, 156] on div "Private Lesson - 30 mins" at bounding box center [507, 156] width 90 height 4
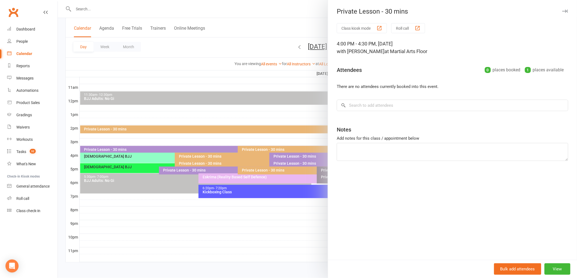
click at [278, 161] on div at bounding box center [317, 139] width 519 height 278
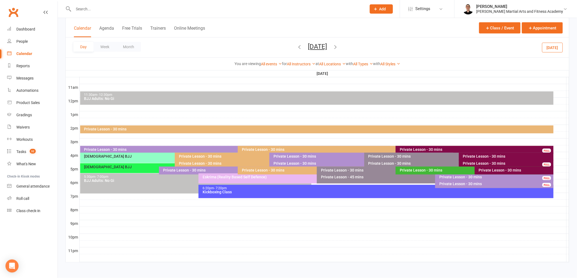
click at [378, 156] on div "Private Lesson - 30 mins" at bounding box center [457, 156] width 179 height 4
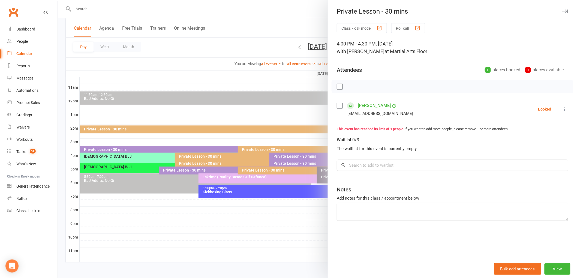
click at [284, 153] on div at bounding box center [317, 139] width 519 height 278
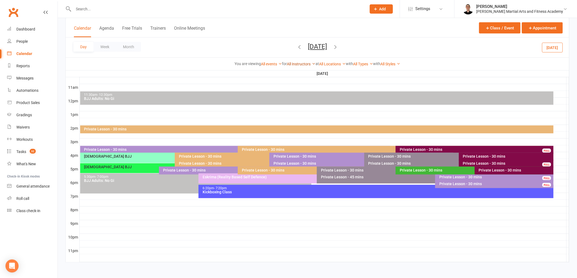
click at [293, 64] on link "All Instructors" at bounding box center [301, 64] width 29 height 4
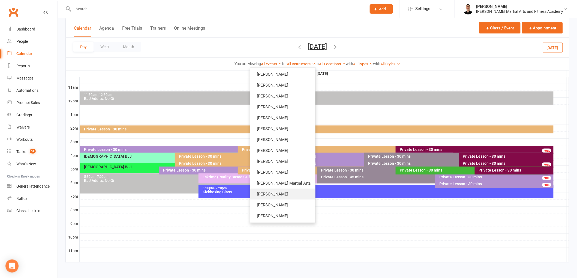
click at [288, 197] on link "[PERSON_NAME]" at bounding box center [282, 194] width 65 height 11
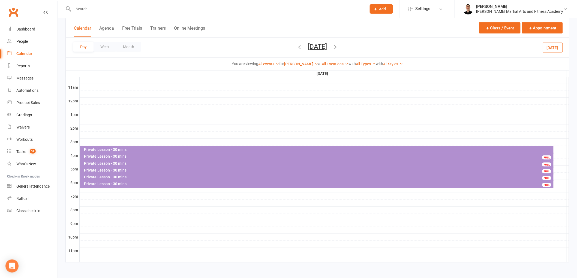
click at [162, 148] on div "Private Lesson - 30 mins" at bounding box center [318, 150] width 468 height 4
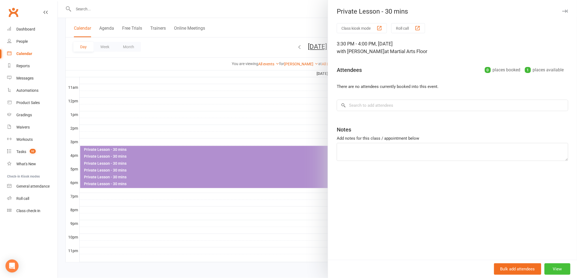
click at [554, 265] on button "View" at bounding box center [557, 268] width 26 height 11
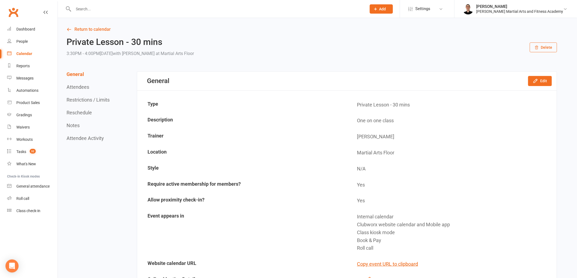
click at [544, 47] on button "Delete" at bounding box center [542, 48] width 27 height 10
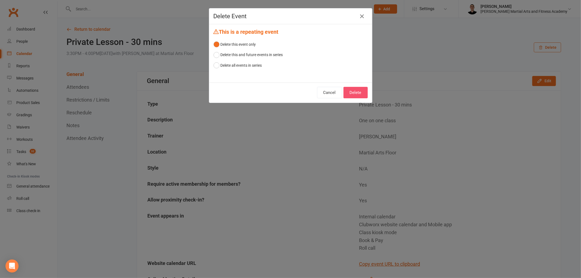
click at [360, 95] on button "Delete" at bounding box center [356, 92] width 24 height 11
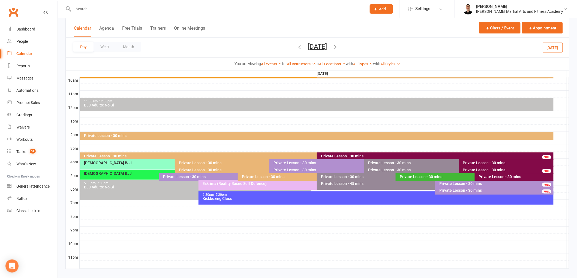
scroll to position [177, 0]
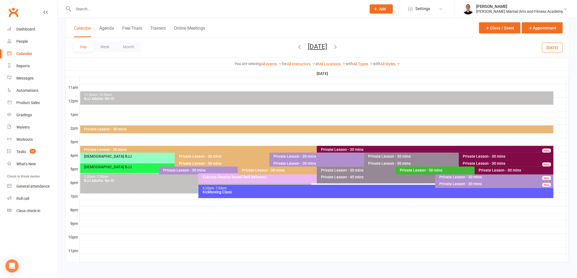
click at [319, 44] on button "[DATE]" at bounding box center [317, 47] width 19 height 8
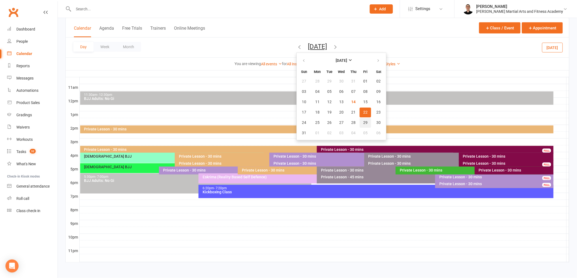
click at [363, 121] on span "29" at bounding box center [365, 123] width 4 height 4
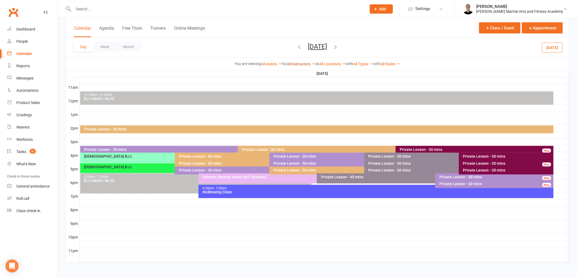
click at [298, 63] on link "All Instructors" at bounding box center [301, 64] width 29 height 4
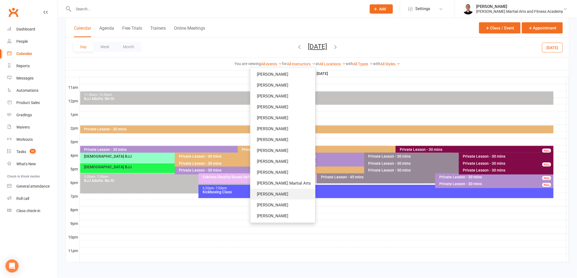
click at [288, 193] on link "[PERSON_NAME]" at bounding box center [282, 194] width 65 height 11
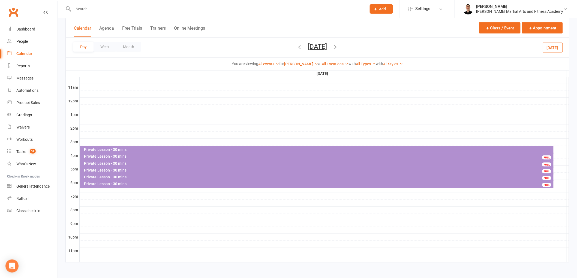
click at [280, 148] on div "Private Lesson - 30 mins" at bounding box center [318, 150] width 468 height 4
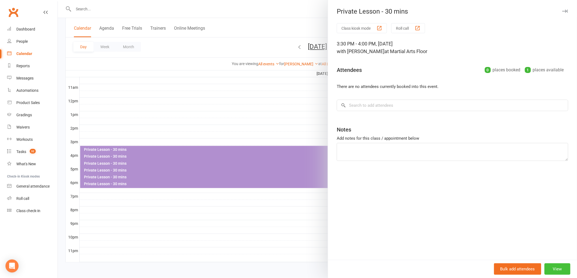
click at [555, 268] on button "View" at bounding box center [557, 268] width 26 height 11
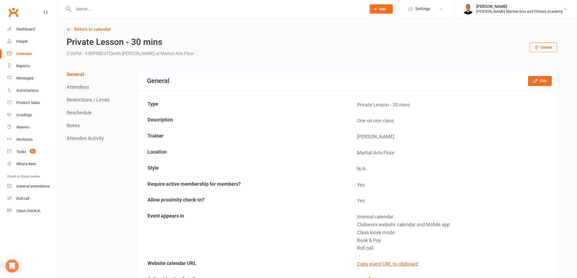
click at [538, 44] on button "Delete" at bounding box center [542, 48] width 27 height 10
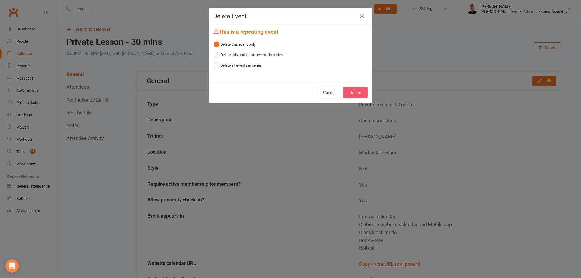
click at [362, 95] on button "Delete" at bounding box center [356, 92] width 24 height 11
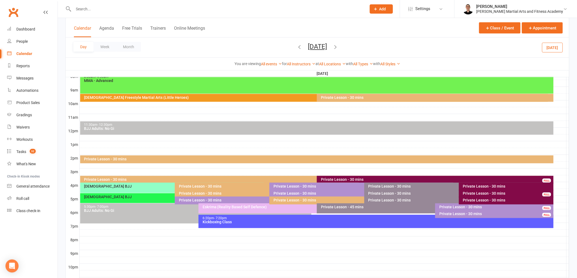
scroll to position [177, 0]
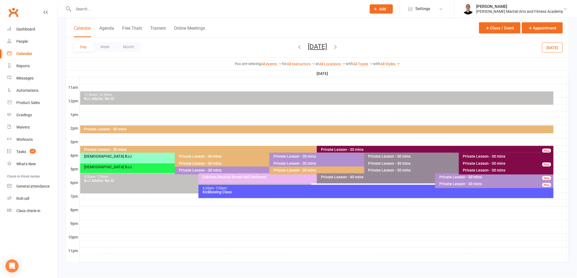
click at [449, 184] on div "Private Lesson - 30 mins" at bounding box center [495, 184] width 113 height 4
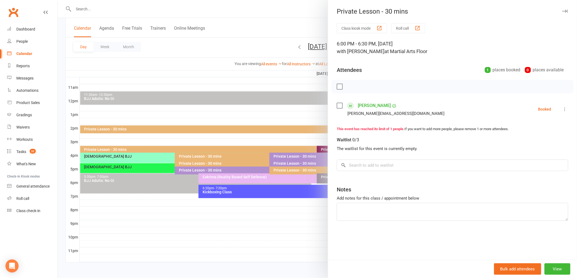
click at [309, 189] on div at bounding box center [317, 139] width 519 height 278
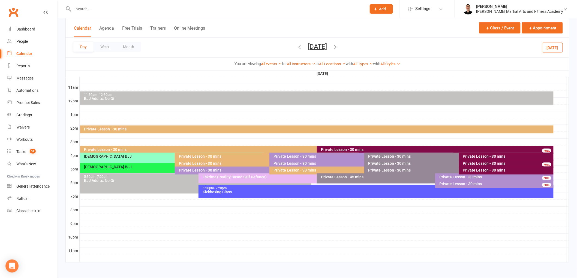
click at [442, 175] on div "Private Lesson - 30 mins" at bounding box center [495, 177] width 113 height 4
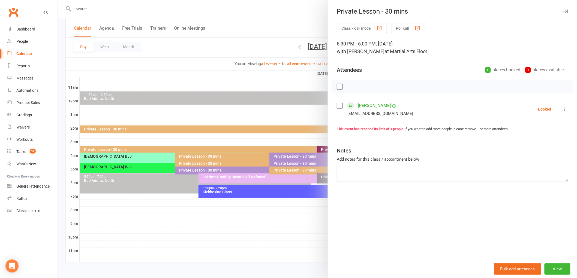
click at [274, 187] on div at bounding box center [317, 139] width 519 height 278
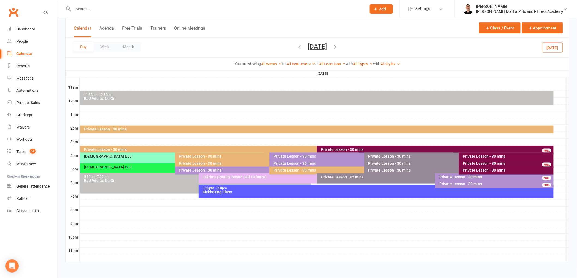
click at [258, 167] on div "Private Lesson - 30 mins FULL" at bounding box center [267, 171] width 184 height 8
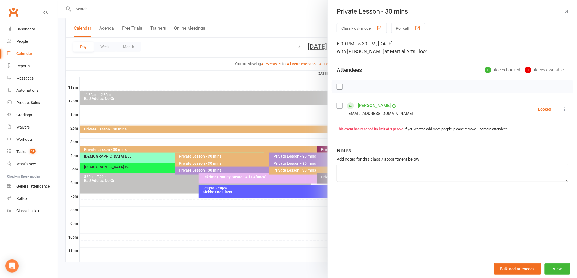
click at [258, 167] on div at bounding box center [317, 139] width 519 height 278
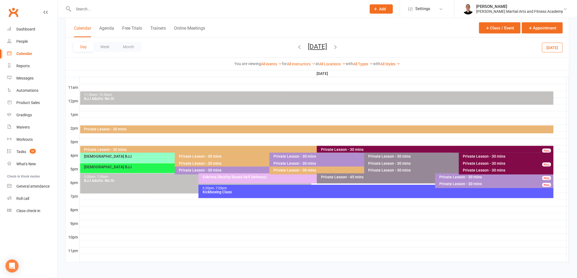
click at [277, 162] on div "Private Lesson - 30 mins" at bounding box center [362, 164] width 179 height 4
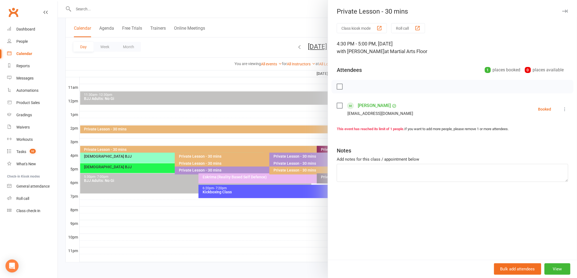
click at [277, 162] on div at bounding box center [317, 139] width 519 height 278
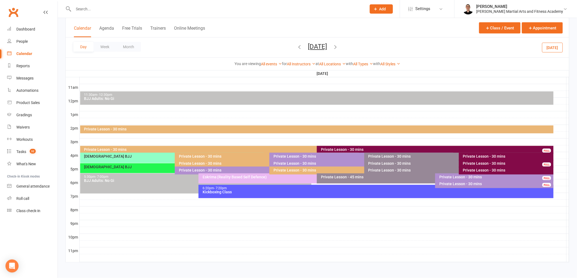
click at [273, 154] on div "Private Lesson - 30 mins" at bounding box center [362, 156] width 179 height 4
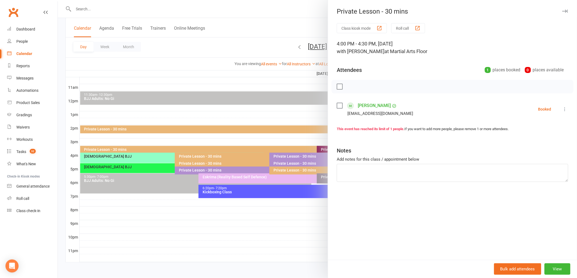
click at [273, 154] on div at bounding box center [317, 139] width 519 height 278
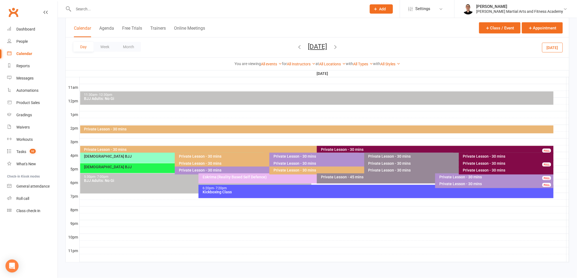
click at [469, 169] on div "Private Lesson - 30 mins" at bounding box center [507, 170] width 90 height 4
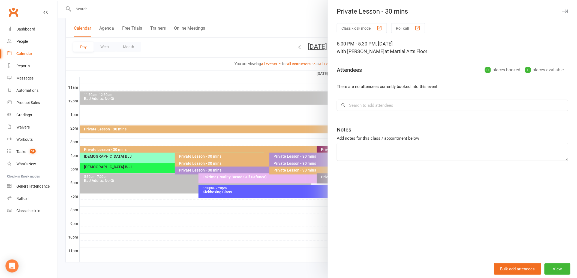
click at [281, 169] on div at bounding box center [317, 139] width 519 height 278
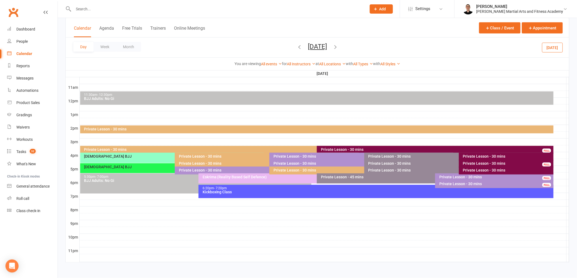
click at [469, 164] on div "Private Lesson - 30 mins" at bounding box center [507, 164] width 90 height 4
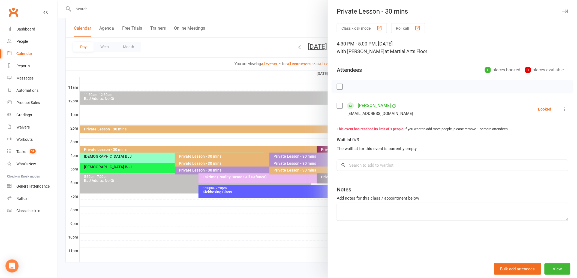
click at [283, 165] on div at bounding box center [317, 139] width 519 height 278
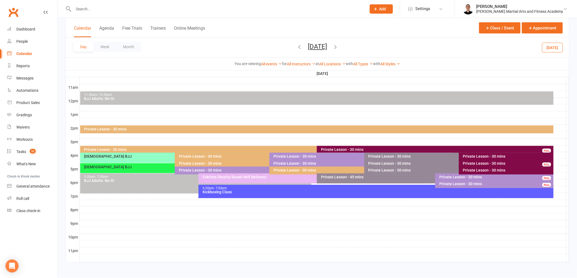
click at [481, 154] on div "Private Lesson - 30 mins" at bounding box center [507, 156] width 90 height 4
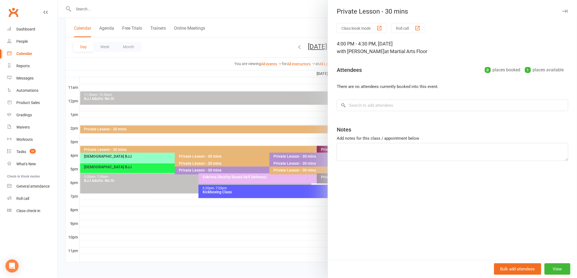
click at [254, 146] on div at bounding box center [317, 139] width 519 height 278
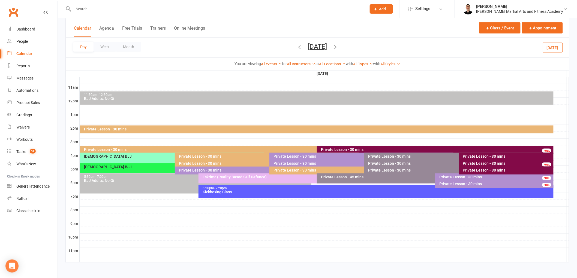
click at [468, 155] on div "Private Lesson - 30 mins" at bounding box center [507, 156] width 90 height 4
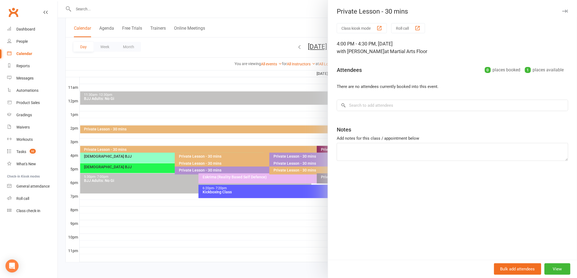
click at [289, 161] on div at bounding box center [317, 139] width 519 height 278
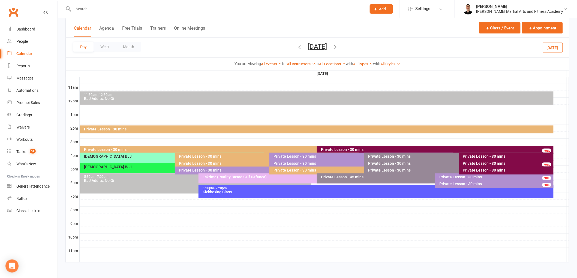
click at [295, 155] on div "Private Lesson - 30 mins" at bounding box center [362, 156] width 179 height 4
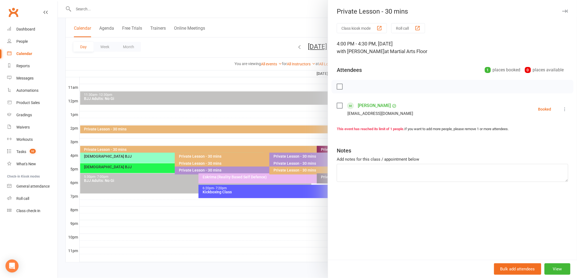
click at [294, 155] on div at bounding box center [317, 139] width 519 height 278
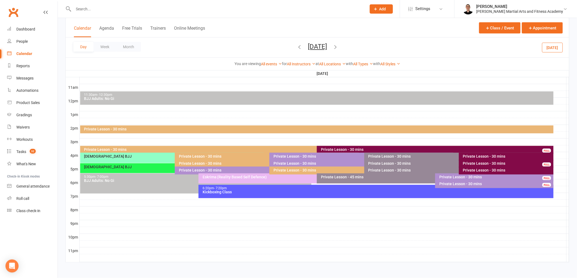
click at [467, 169] on div "Private Lesson - 30 mins" at bounding box center [507, 170] width 90 height 4
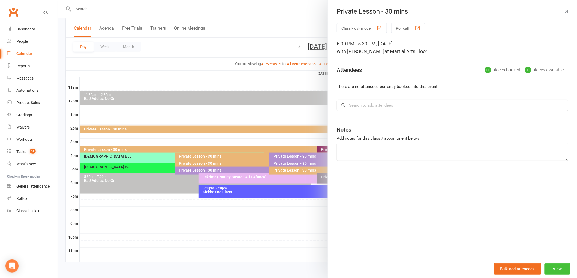
click at [553, 271] on button "View" at bounding box center [557, 268] width 26 height 11
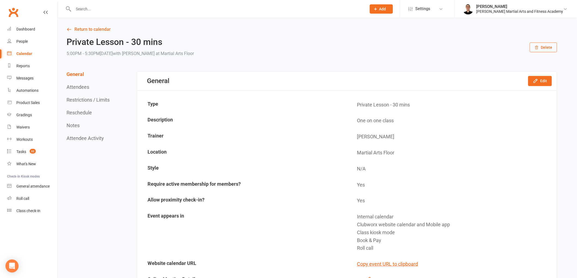
click at [551, 49] on button "Delete" at bounding box center [542, 48] width 27 height 10
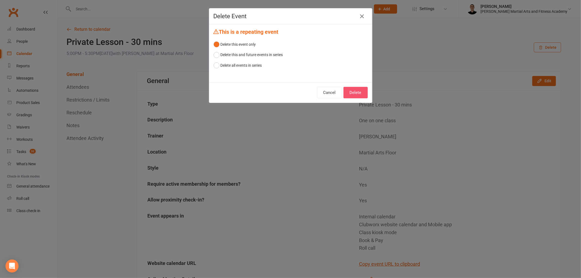
click at [355, 89] on button "Delete" at bounding box center [356, 92] width 24 height 11
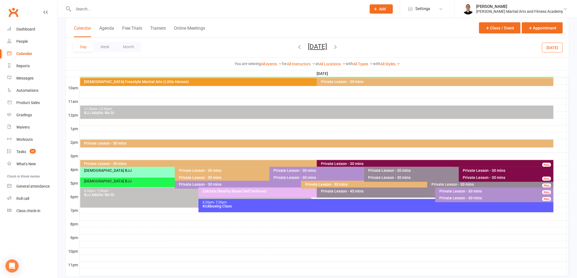
scroll to position [177, 0]
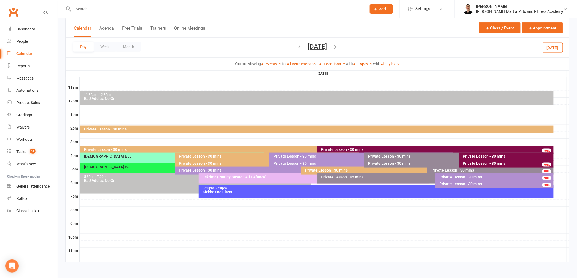
click at [253, 168] on div "Private Lesson - 30 mins" at bounding box center [299, 170] width 242 height 4
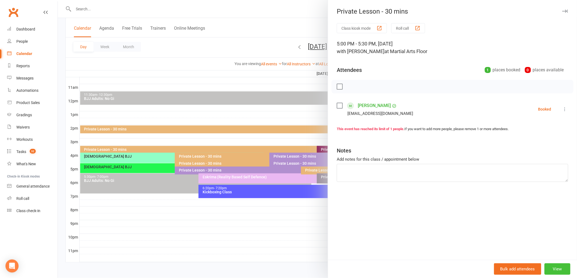
click at [558, 269] on button "View" at bounding box center [557, 268] width 26 height 11
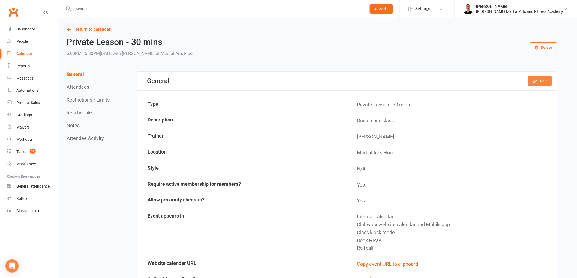
click at [543, 81] on button "Edit" at bounding box center [540, 81] width 24 height 10
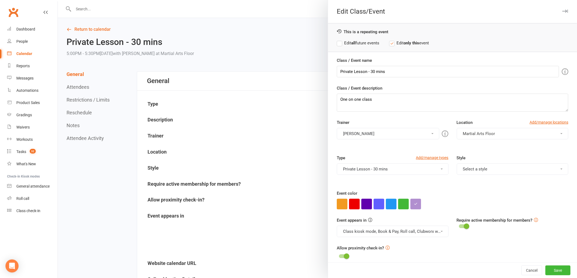
click at [392, 135] on button "[PERSON_NAME]" at bounding box center [388, 133] width 102 height 11
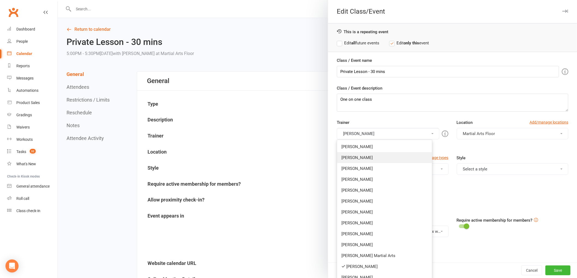
click at [369, 154] on link "[PERSON_NAME]" at bounding box center [384, 157] width 95 height 11
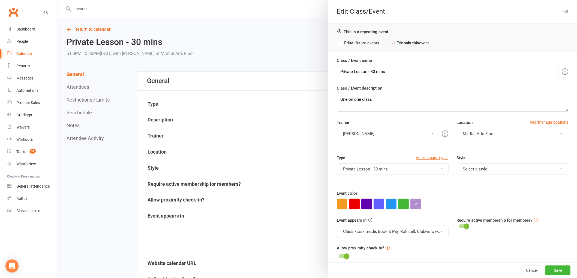
click at [372, 131] on button "[PERSON_NAME]" at bounding box center [388, 133] width 102 height 11
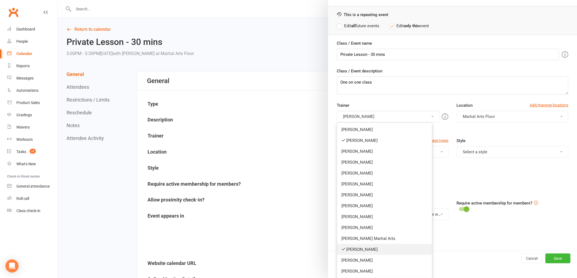
click at [365, 250] on link "[PERSON_NAME]" at bounding box center [384, 249] width 95 height 11
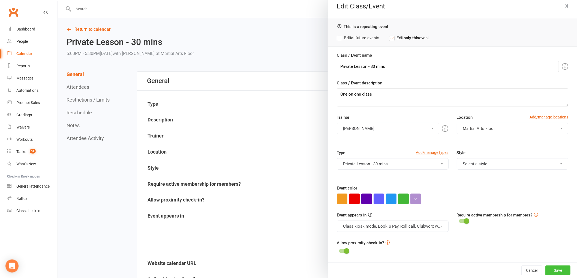
click at [553, 270] on button "Save" at bounding box center [557, 271] width 25 height 10
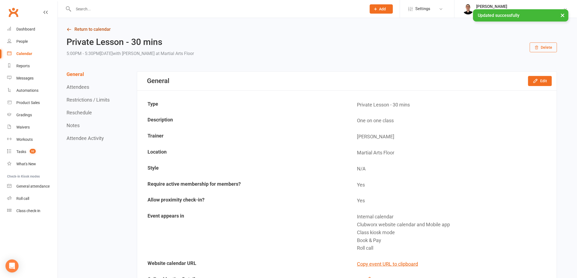
click at [101, 29] on link "Return to calendar" at bounding box center [311, 30] width 490 height 8
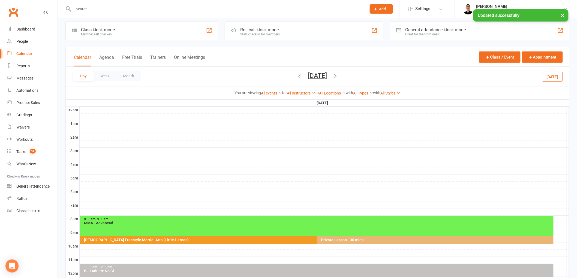
scroll to position [121, 0]
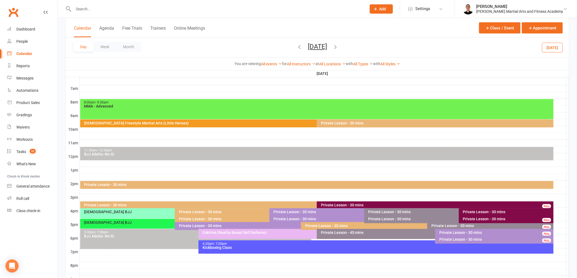
click at [284, 219] on div "Private Lesson - 30 mins" at bounding box center [362, 219] width 179 height 4
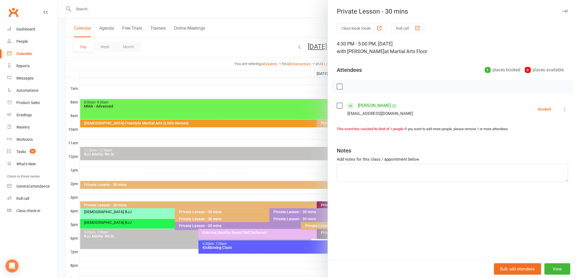
click at [284, 220] on div at bounding box center [317, 139] width 519 height 278
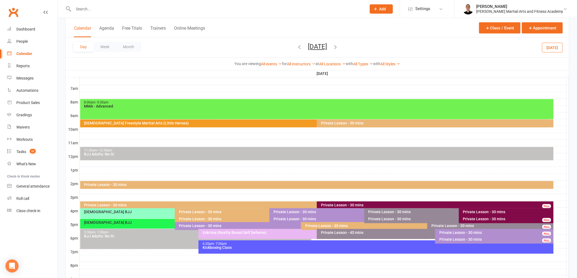
click at [308, 43] on button "[DATE]" at bounding box center [317, 47] width 19 height 8
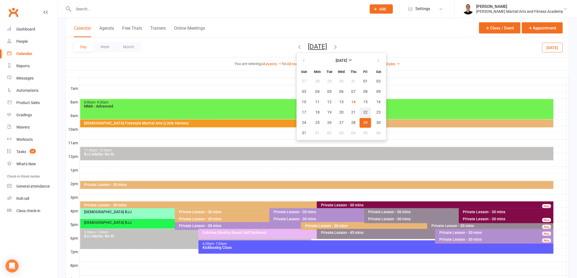
click at [363, 110] on span "22" at bounding box center [365, 112] width 4 height 4
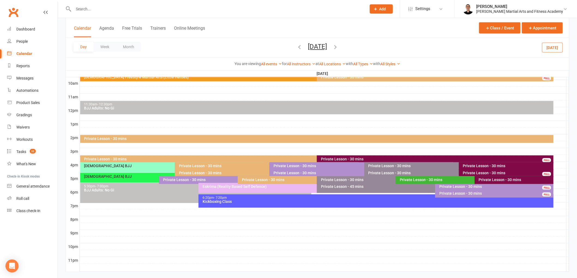
scroll to position [177, 0]
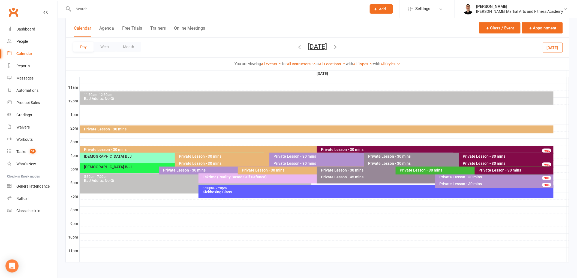
click at [283, 154] on div "Private Lesson - 30 mins" at bounding box center [362, 156] width 179 height 4
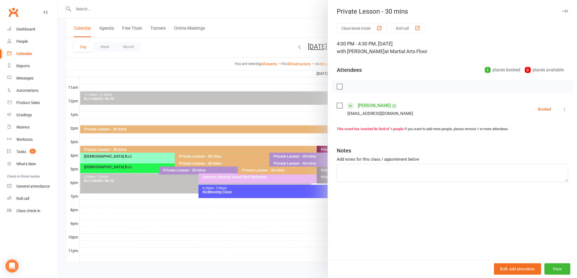
click at [284, 154] on div at bounding box center [317, 139] width 519 height 278
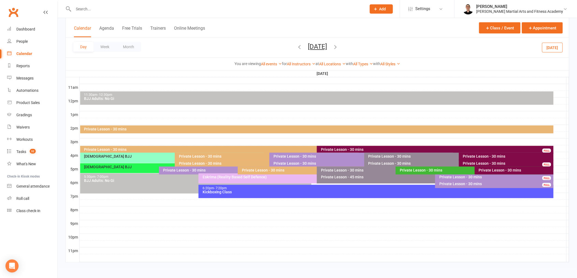
click at [280, 163] on div "Private Lesson - 30 mins" at bounding box center [362, 164] width 179 height 4
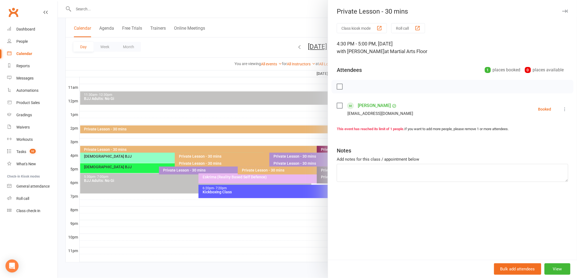
click at [279, 163] on div at bounding box center [317, 139] width 519 height 278
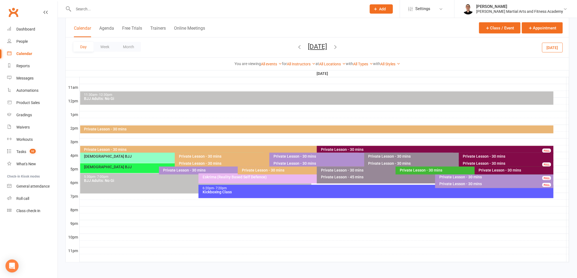
click at [226, 168] on div "Private Lesson - 30 mins" at bounding box center [236, 170] width 147 height 4
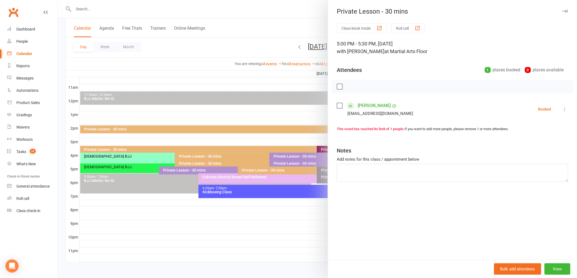
click at [226, 168] on div at bounding box center [317, 139] width 519 height 278
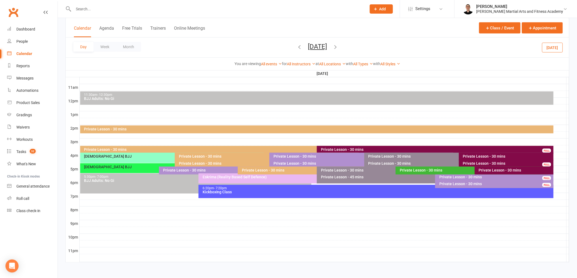
click at [488, 170] on div "Private Lesson - 30 mins" at bounding box center [515, 170] width 74 height 4
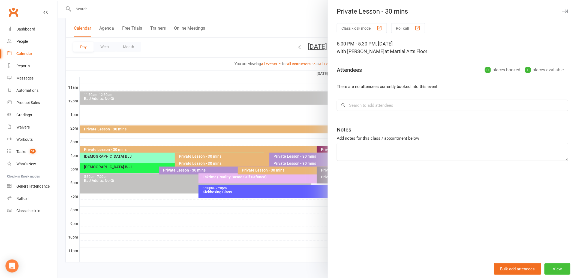
click at [557, 265] on button "View" at bounding box center [557, 268] width 26 height 11
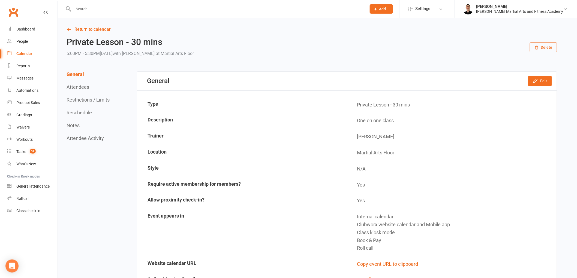
click at [547, 45] on button "Delete" at bounding box center [542, 48] width 27 height 10
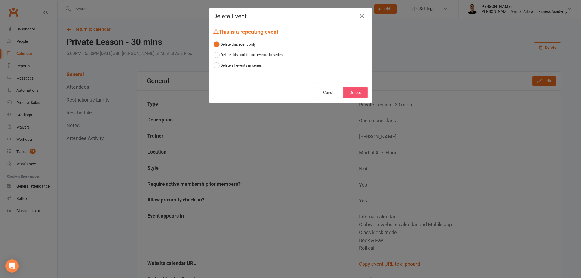
click at [356, 92] on button "Delete" at bounding box center [356, 92] width 24 height 11
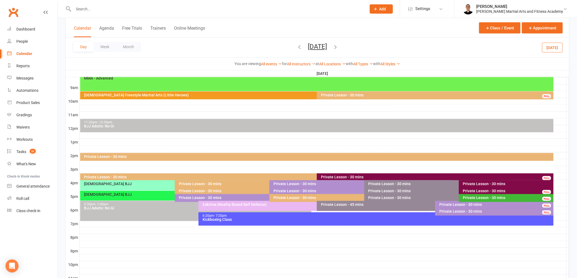
scroll to position [177, 0]
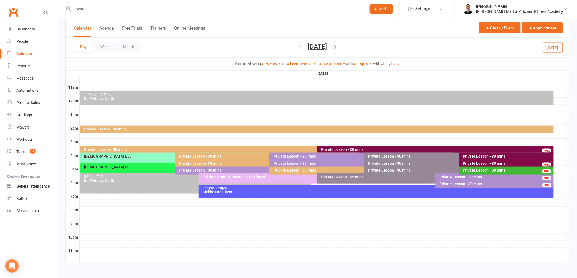
click at [232, 170] on div "Private Lesson - 30 mins" at bounding box center [267, 170] width 179 height 4
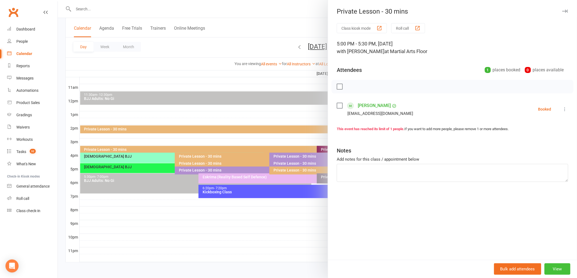
click at [554, 269] on button "View" at bounding box center [557, 268] width 26 height 11
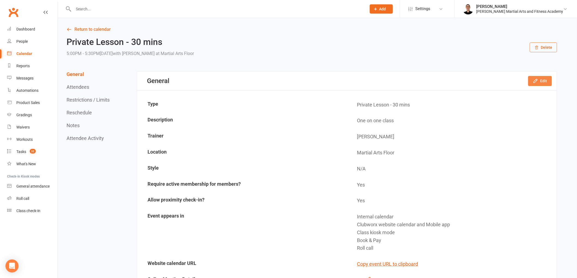
click at [541, 78] on button "Edit" at bounding box center [540, 81] width 24 height 10
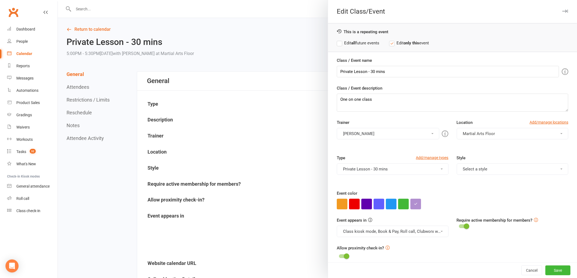
click at [367, 133] on button "[PERSON_NAME]" at bounding box center [388, 133] width 102 height 11
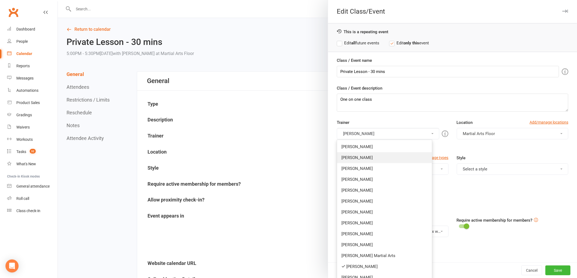
click at [371, 157] on link "[PERSON_NAME]" at bounding box center [384, 157] width 95 height 11
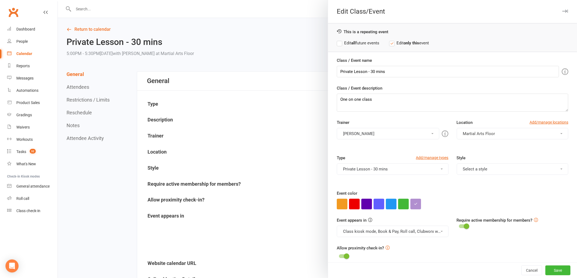
click at [371, 131] on button "[PERSON_NAME]" at bounding box center [388, 133] width 102 height 11
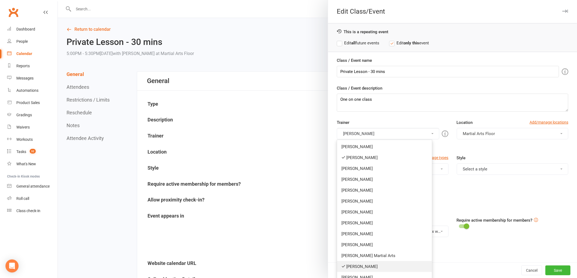
click at [369, 269] on link "[PERSON_NAME]" at bounding box center [384, 266] width 95 height 11
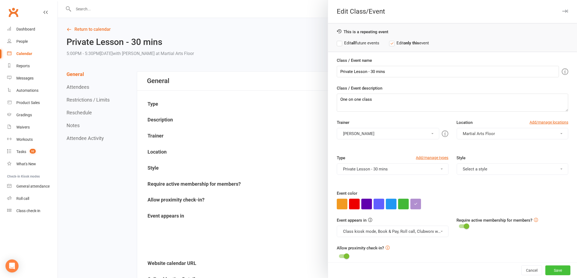
click at [556, 270] on button "Save" at bounding box center [557, 271] width 25 height 10
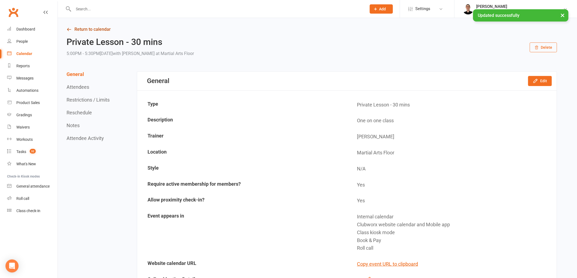
click at [103, 29] on link "Return to calendar" at bounding box center [311, 30] width 490 height 8
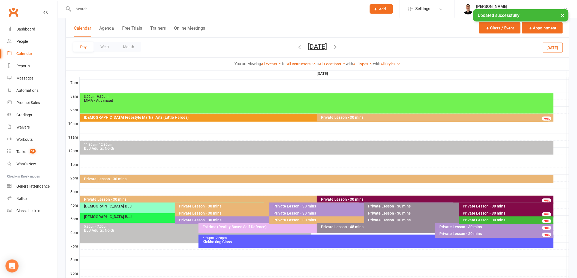
scroll to position [151, 0]
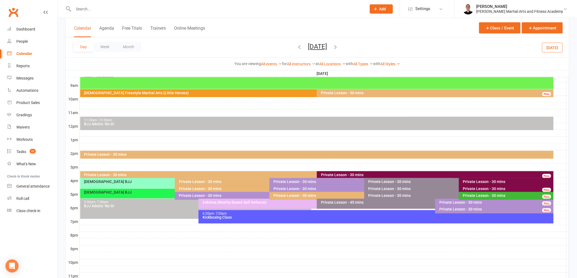
click at [298, 189] on div "Private Lesson - 30 mins" at bounding box center [362, 189] width 179 height 4
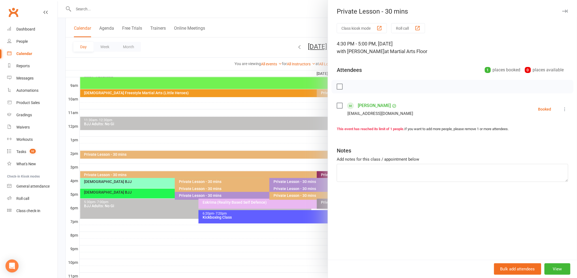
click at [276, 190] on div at bounding box center [317, 139] width 519 height 278
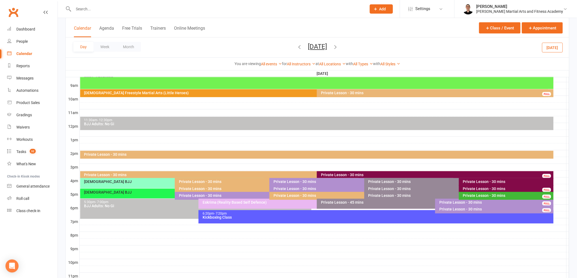
click at [286, 181] on div "Private Lesson - 30 mins" at bounding box center [362, 182] width 179 height 4
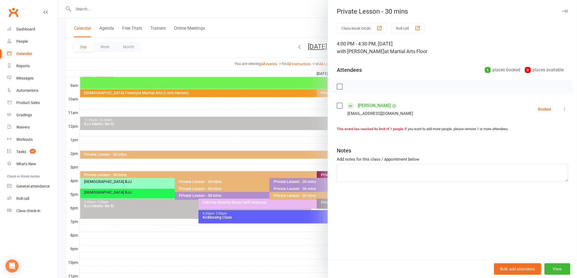
click at [286, 181] on div at bounding box center [317, 139] width 519 height 278
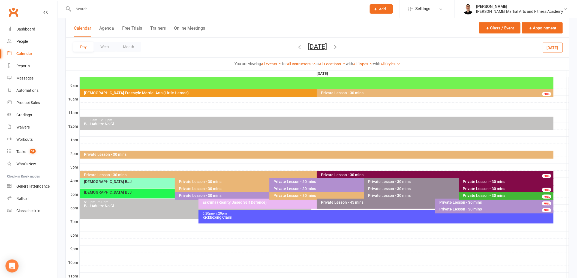
click at [441, 201] on div "Private Lesson - 30 mins" at bounding box center [495, 203] width 113 height 4
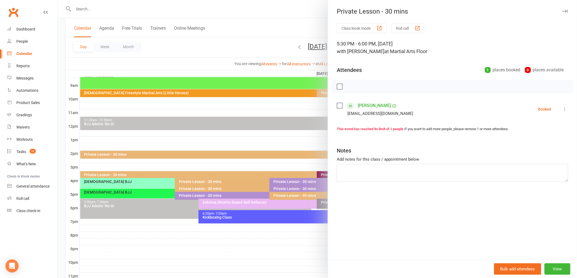
click at [288, 171] on div at bounding box center [317, 139] width 519 height 278
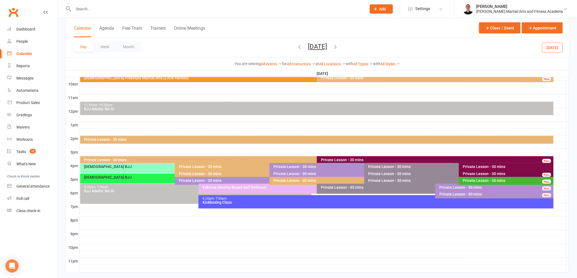
scroll to position [177, 0]
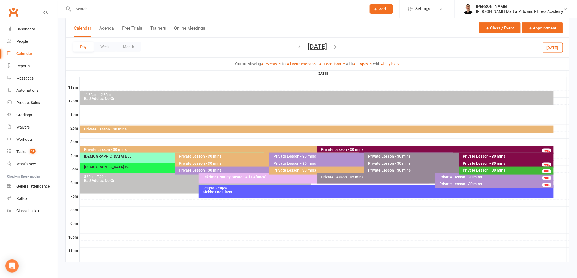
click at [317, 45] on button "[DATE]" at bounding box center [317, 47] width 19 height 8
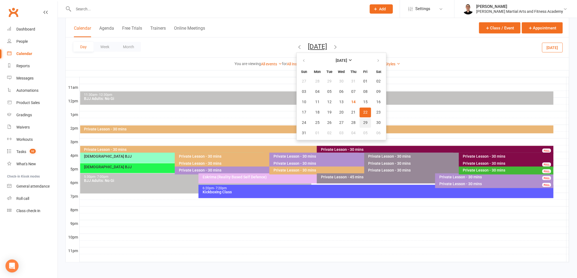
click at [363, 123] on span "29" at bounding box center [365, 123] width 4 height 4
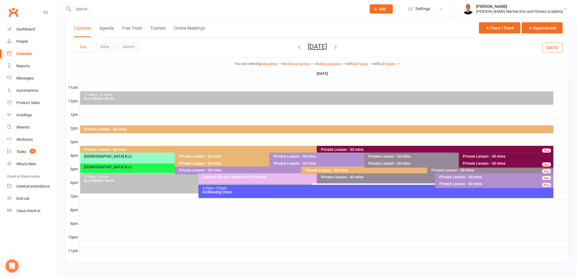
click at [308, 46] on button "[DATE]" at bounding box center [317, 47] width 19 height 8
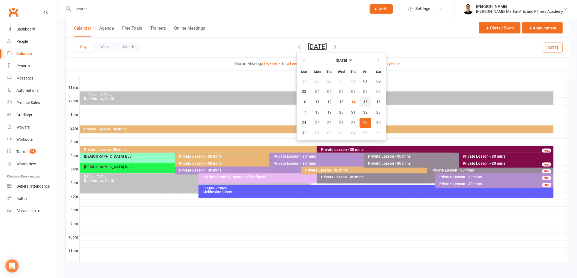
click at [363, 100] on span "15" at bounding box center [365, 102] width 4 height 4
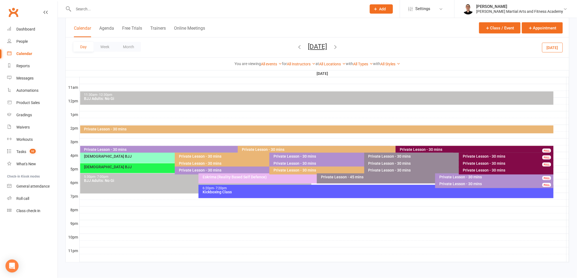
click at [320, 46] on button "[DATE]" at bounding box center [317, 47] width 19 height 8
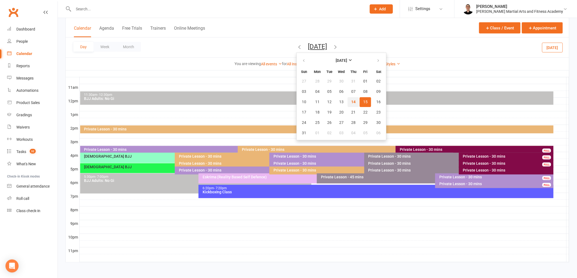
click at [347, 103] on button "14" at bounding box center [352, 102] width 11 height 10
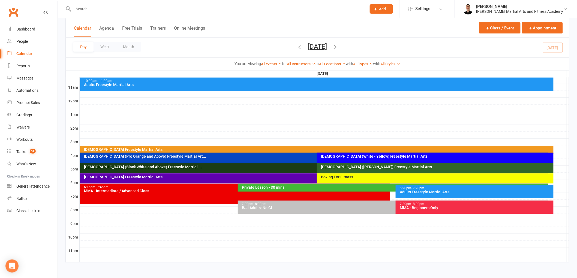
click at [314, 187] on div "Private Lesson - 30 mins" at bounding box center [393, 188] width 305 height 4
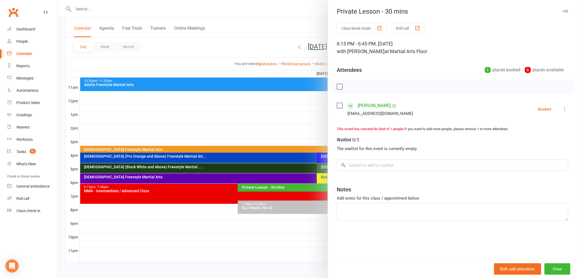
click at [305, 184] on div at bounding box center [317, 139] width 519 height 278
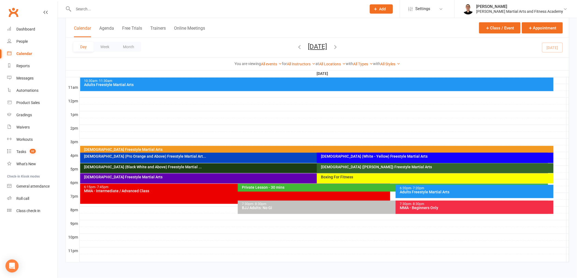
click at [295, 179] on div "[DEMOGRAPHIC_DATA] Freestyle Martial Arts" at bounding box center [314, 179] width 468 height 10
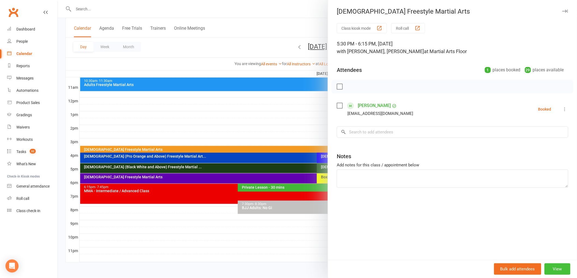
click at [561, 265] on button "View" at bounding box center [557, 268] width 26 height 11
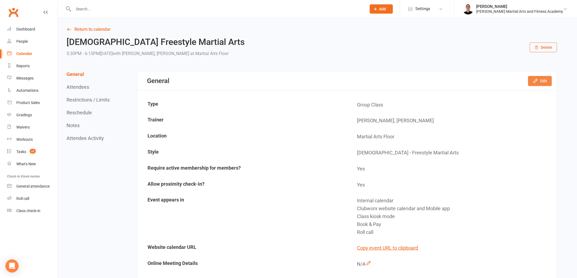
click at [541, 81] on button "Edit" at bounding box center [540, 81] width 24 height 10
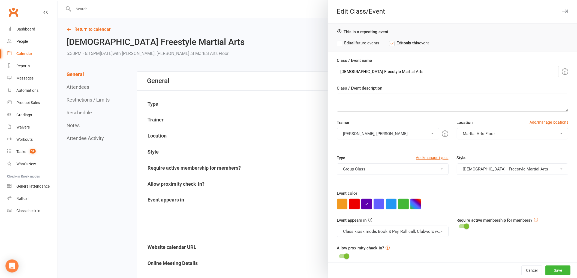
click at [356, 41] on label "Edit all future events" at bounding box center [358, 43] width 43 height 7
click at [414, 134] on button "[PERSON_NAME], [PERSON_NAME]" at bounding box center [388, 133] width 102 height 11
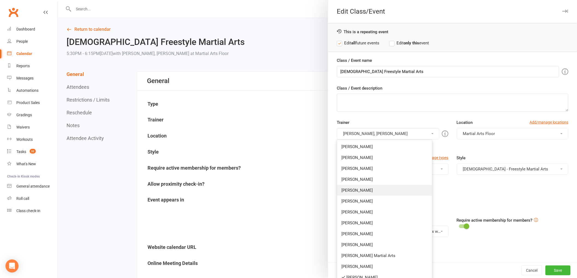
scroll to position [17, 0]
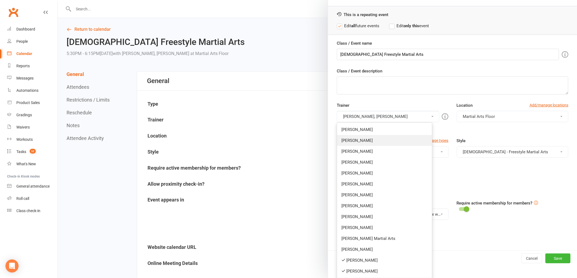
click at [373, 143] on link "[PERSON_NAME]" at bounding box center [384, 140] width 95 height 11
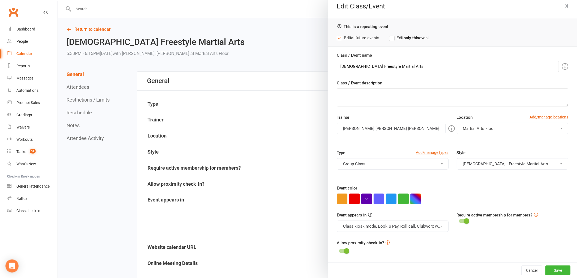
scroll to position [5, 0]
click at [375, 125] on button "[PERSON_NAME] [PERSON_NAME] [PERSON_NAME]" at bounding box center [391, 128] width 109 height 11
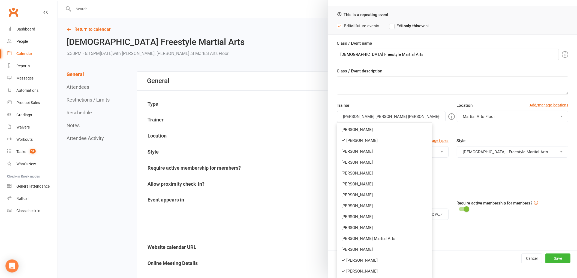
click at [368, 272] on link "[PERSON_NAME]" at bounding box center [384, 271] width 95 height 11
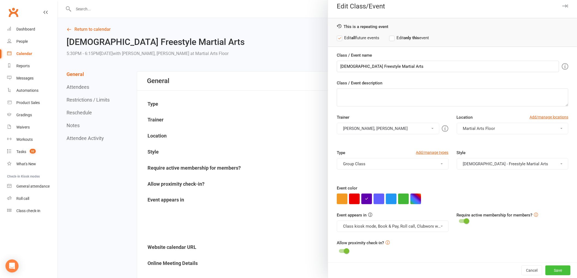
click at [547, 270] on button "Save" at bounding box center [557, 271] width 25 height 10
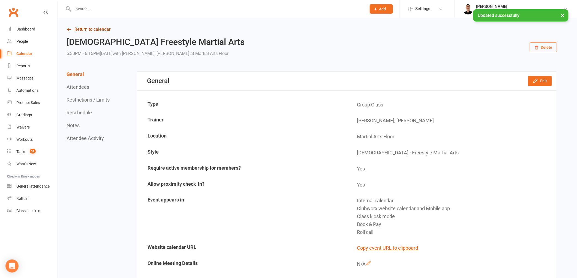
click at [97, 30] on link "Return to calendar" at bounding box center [311, 30] width 490 height 8
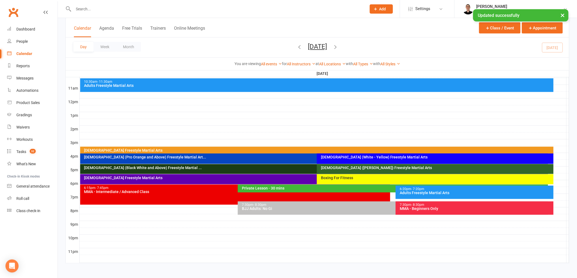
scroll to position [177, 0]
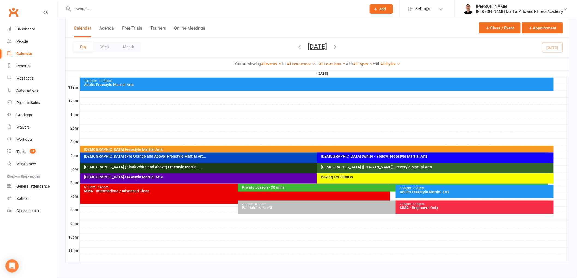
click at [431, 207] on div "MMA - Beginners Only" at bounding box center [475, 208] width 153 height 4
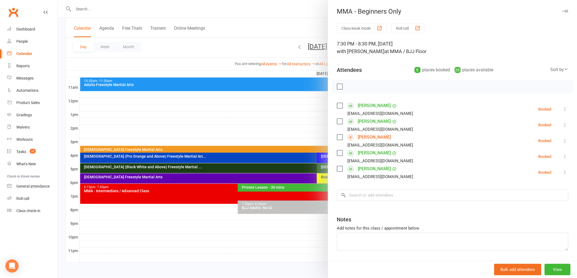
click at [289, 183] on div at bounding box center [317, 139] width 519 height 278
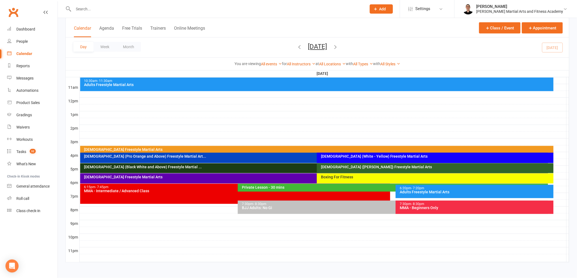
click at [201, 175] on div "[DEMOGRAPHIC_DATA] Freestyle Martial Arts" at bounding box center [315, 177] width 463 height 4
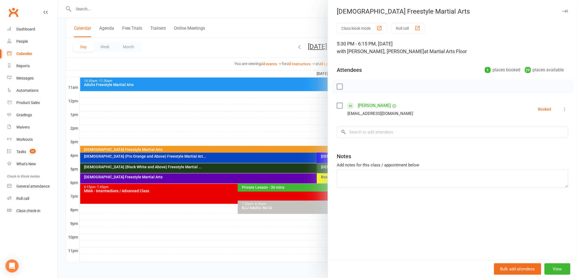
click at [201, 175] on div at bounding box center [317, 139] width 519 height 278
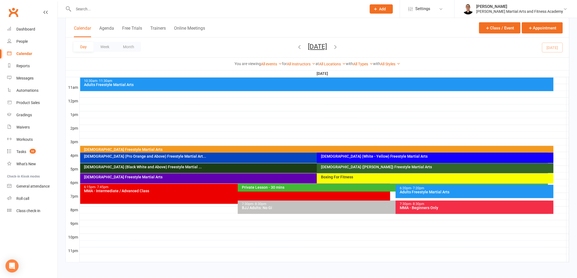
click at [338, 46] on icon "button" at bounding box center [335, 47] width 6 height 6
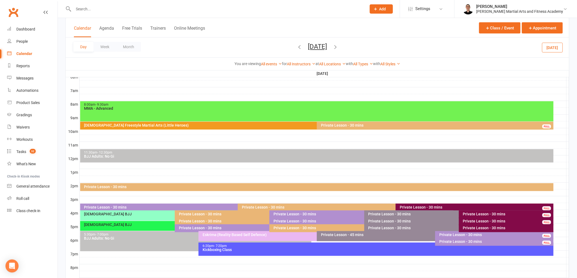
scroll to position [116, 0]
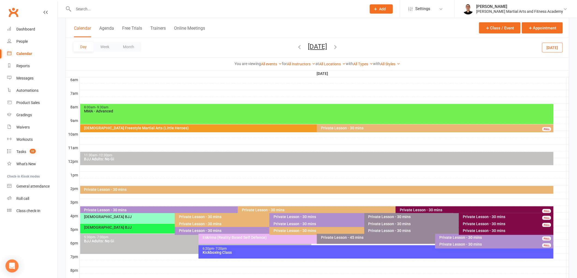
click at [301, 129] on div "[DEMOGRAPHIC_DATA] Freestyle Martial Arts (Little Heroes)" at bounding box center [315, 128] width 463 height 4
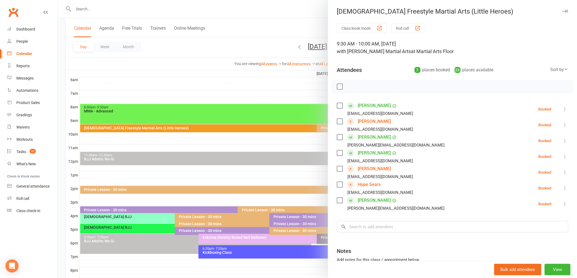
click at [206, 132] on div at bounding box center [317, 139] width 519 height 278
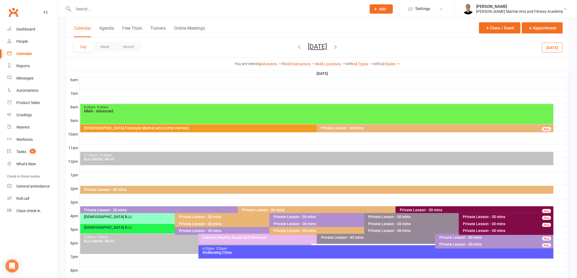
click at [310, 113] on div "8:00am - 9:30am MMA - Advanced" at bounding box center [316, 114] width 473 height 20
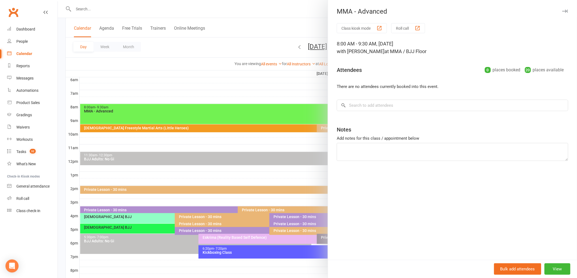
click at [260, 107] on div at bounding box center [317, 139] width 519 height 278
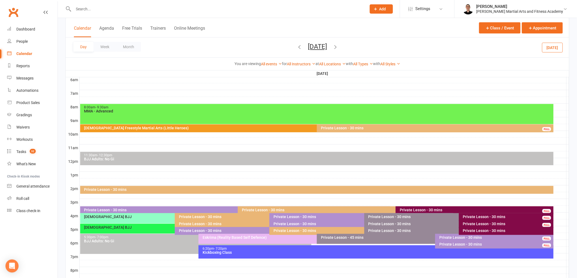
click at [165, 187] on div "Private Lesson - 30 mins" at bounding box center [316, 190] width 473 height 8
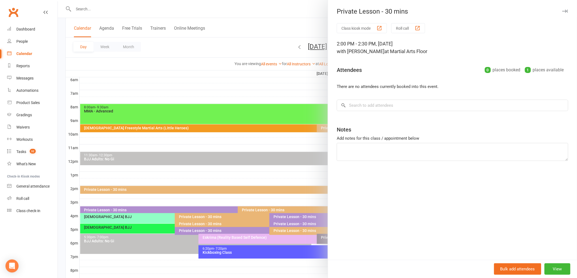
click at [165, 187] on div at bounding box center [317, 139] width 519 height 278
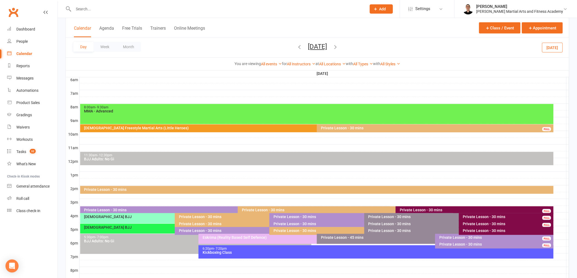
click at [154, 208] on div "Private Lesson - 30 mins FULL" at bounding box center [235, 211] width 310 height 8
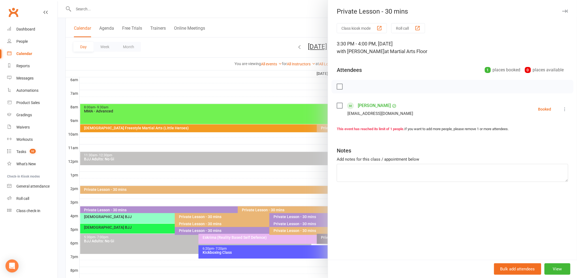
click at [144, 198] on div at bounding box center [317, 139] width 519 height 278
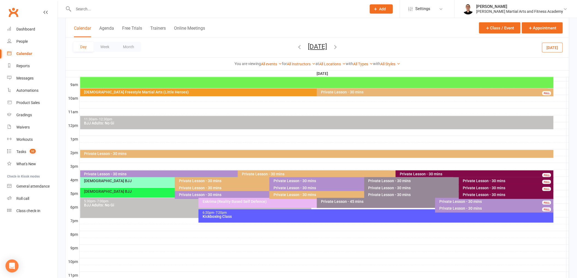
scroll to position [155, 0]
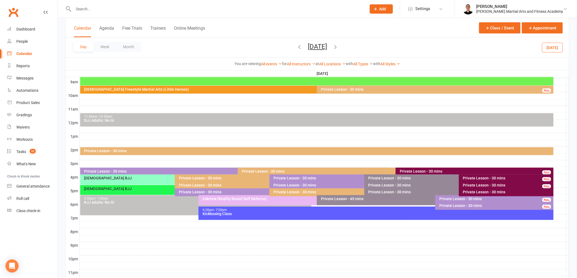
click at [570, 168] on div "Class kiosk mode Member self check-in Roll call kiosk mode Staff check-in for m…" at bounding box center [317, 77] width 519 height 429
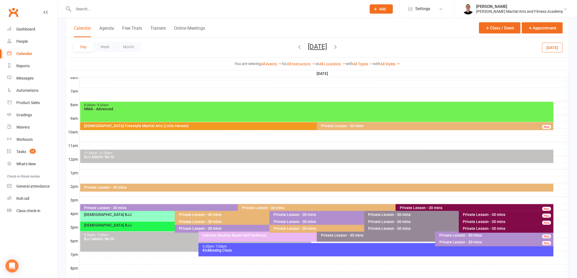
scroll to position [165, 0]
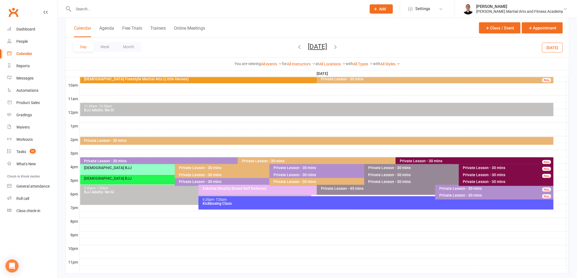
click at [296, 48] on icon "button" at bounding box center [299, 47] width 6 height 6
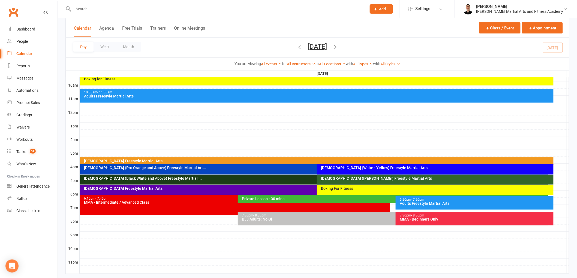
click at [329, 199] on div "Private Lesson - 30 mins" at bounding box center [393, 199] width 305 height 4
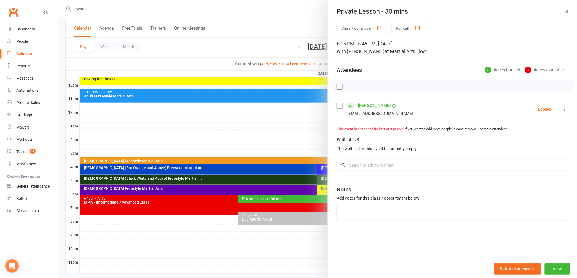
click at [378, 104] on link "[PERSON_NAME]" at bounding box center [373, 105] width 33 height 9
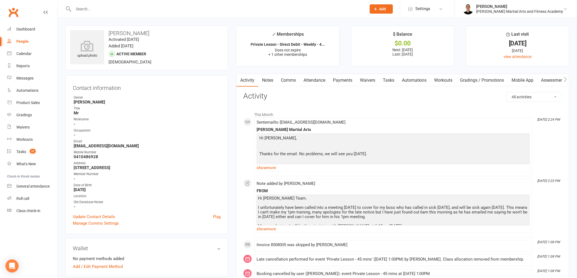
click at [388, 76] on link "Tasks" at bounding box center [388, 80] width 19 height 13
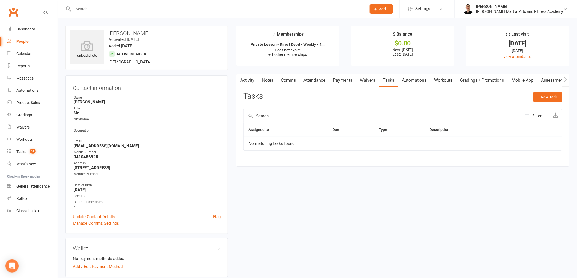
click at [339, 80] on link "Payments" at bounding box center [342, 80] width 27 height 13
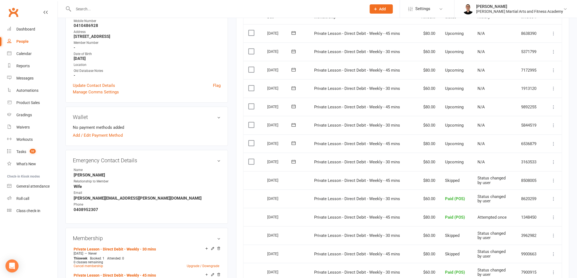
scroll to position [151, 0]
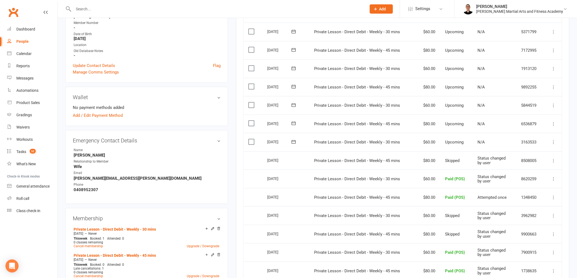
click at [553, 143] on icon at bounding box center [553, 142] width 5 height 5
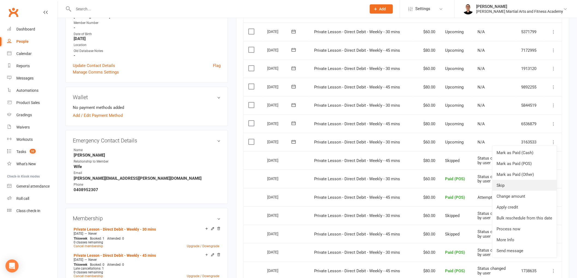
click at [505, 182] on link "Skip" at bounding box center [524, 185] width 64 height 11
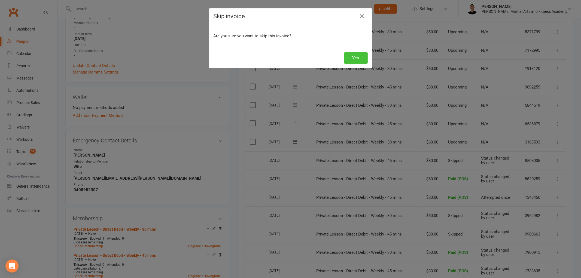
click at [356, 60] on button "Yes" at bounding box center [356, 57] width 24 height 11
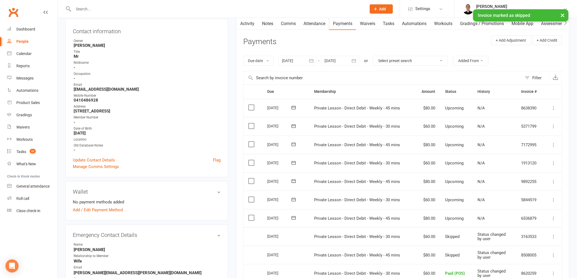
scroll to position [0, 0]
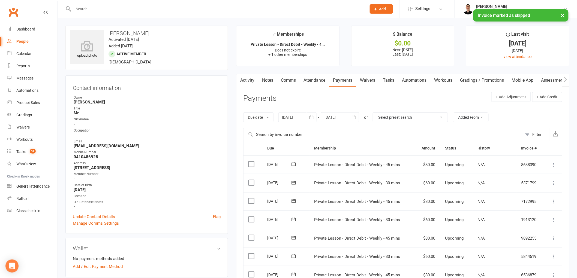
click at [387, 84] on link "Tasks" at bounding box center [388, 80] width 19 height 13
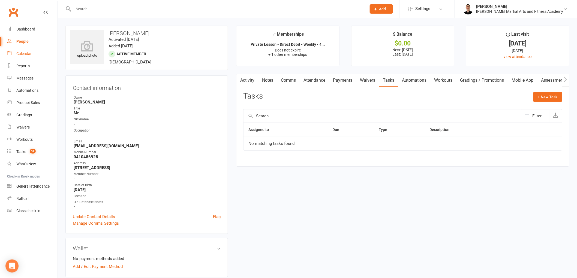
click at [28, 54] on div "Calendar" at bounding box center [23, 53] width 15 height 4
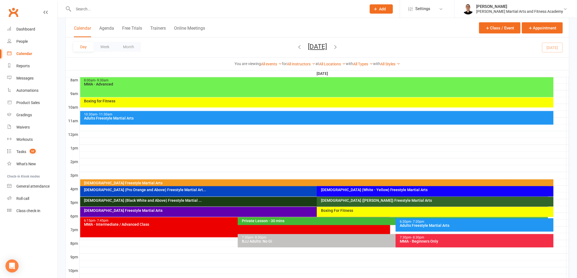
scroll to position [177, 0]
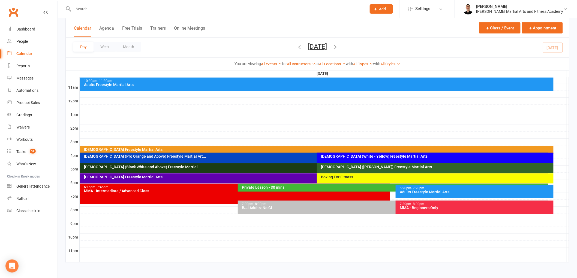
click at [308, 187] on div "Private Lesson - 30 mins" at bounding box center [393, 188] width 305 height 4
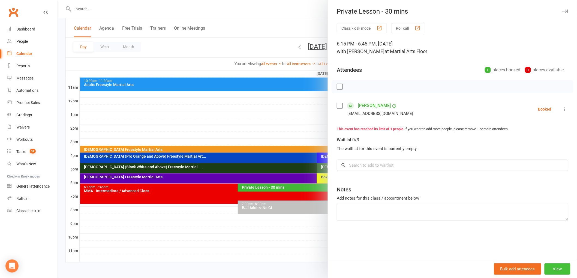
click at [557, 268] on button "View" at bounding box center [557, 268] width 26 height 11
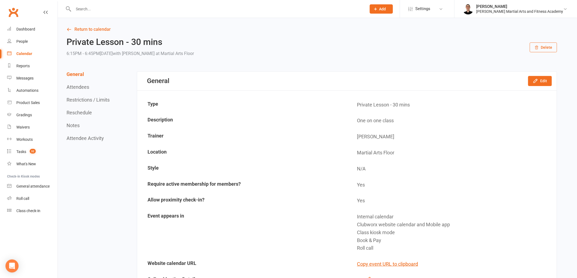
click at [540, 44] on button "Delete" at bounding box center [542, 48] width 27 height 10
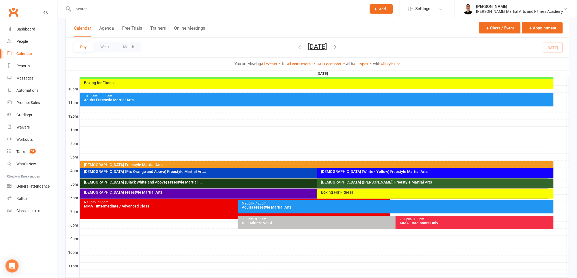
scroll to position [148, 0]
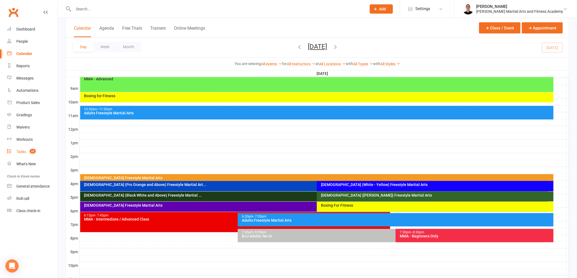
click at [16, 150] on div "Tasks" at bounding box center [21, 152] width 10 height 4
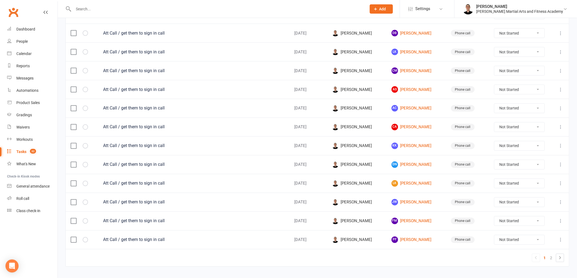
scroll to position [339, 0]
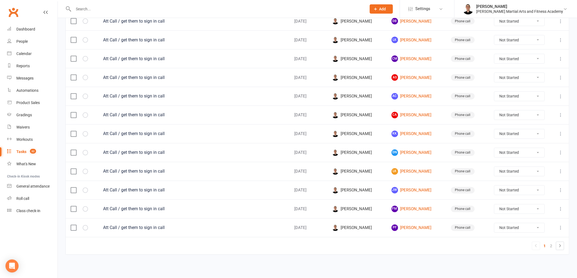
click at [550, 250] on ul "1 2" at bounding box center [548, 246] width 32 height 8
click at [551, 248] on link "2" at bounding box center [551, 247] width 7 height 8
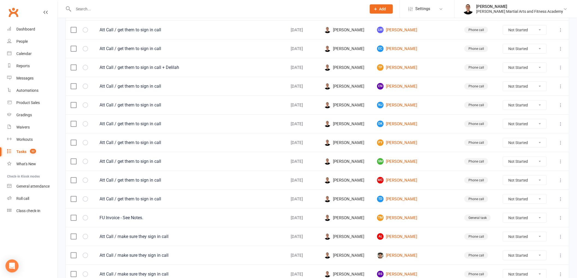
scroll to position [100, 0]
click at [420, 237] on link "AL [PERSON_NAME]" at bounding box center [415, 237] width 77 height 7
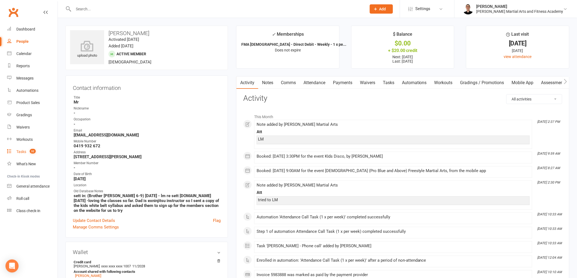
click at [25, 148] on link "Tasks 32" at bounding box center [32, 152] width 50 height 12
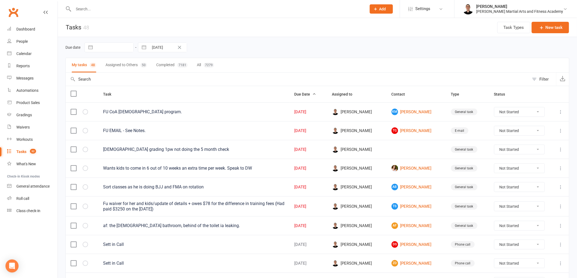
click at [154, 50] on input "[DATE]" at bounding box center [168, 47] width 38 height 9
select select "6"
select select "2025"
select select "7"
select select "2025"
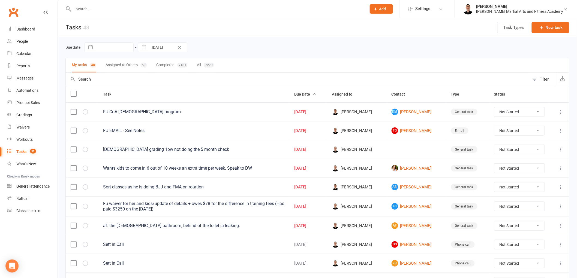
select select "8"
select select "2025"
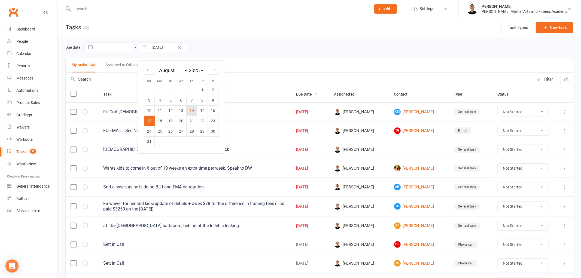
click at [191, 109] on td "14" at bounding box center [192, 110] width 11 height 10
type input "[DATE]"
